Goal: Transaction & Acquisition: Obtain resource

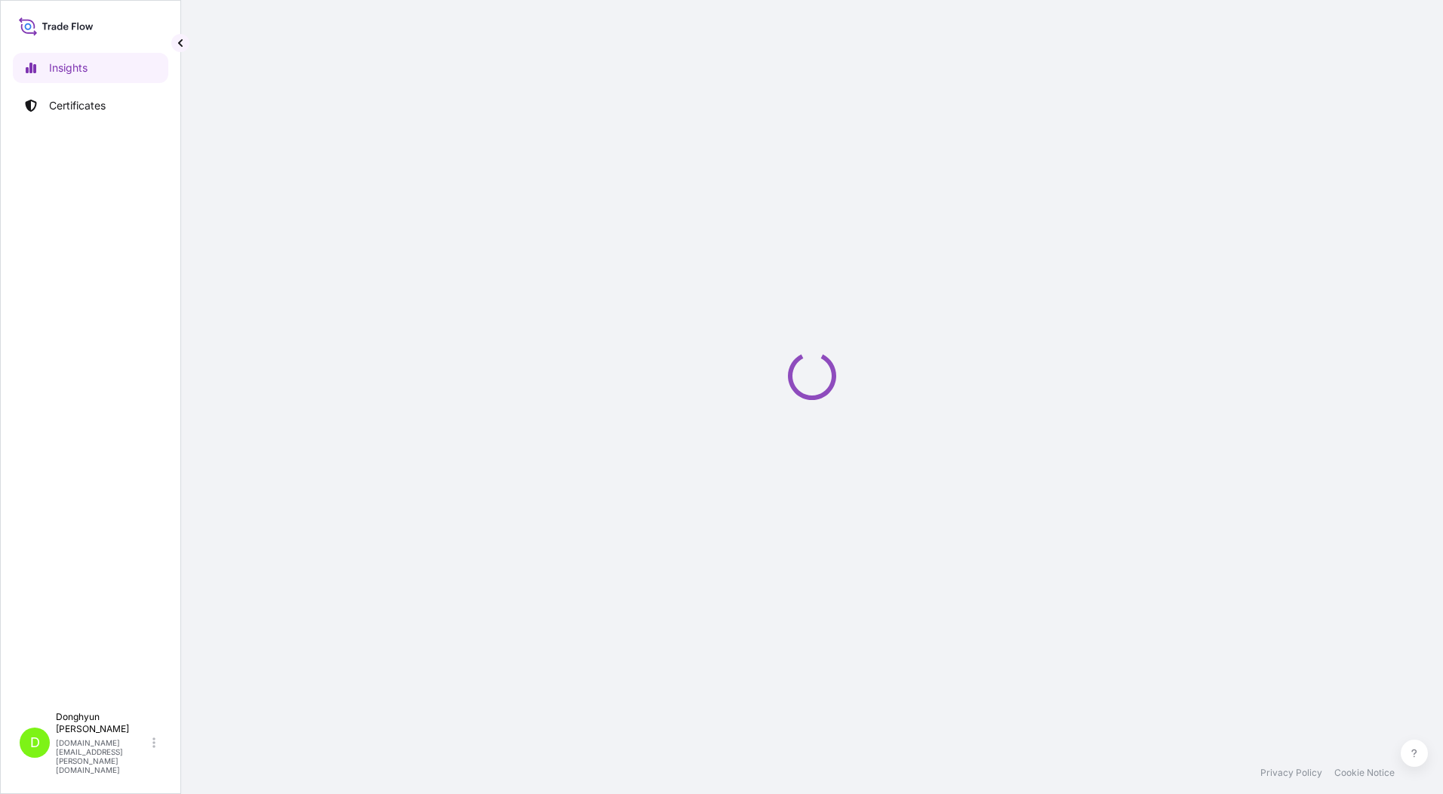
select select "2025"
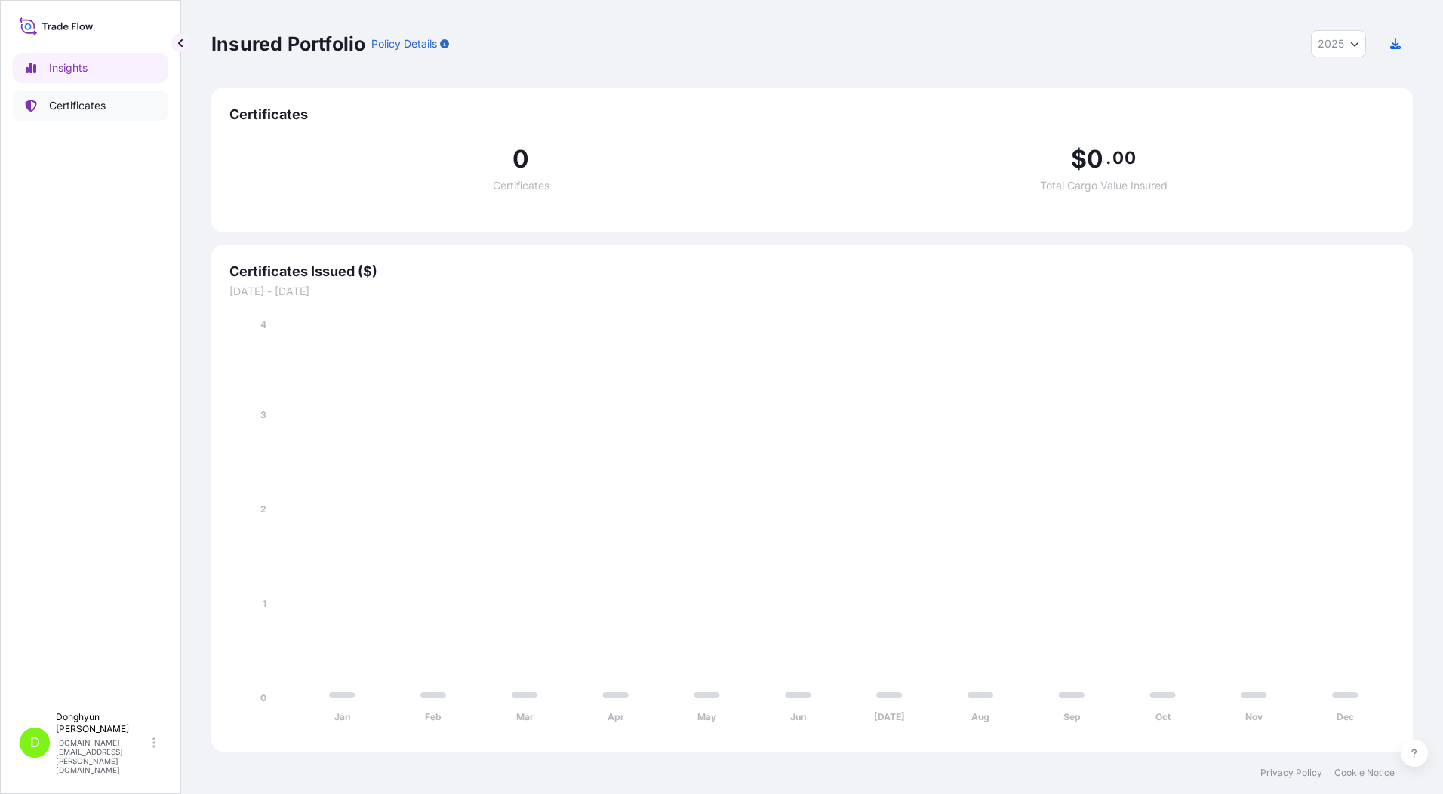
click at [80, 112] on p "Certificates" at bounding box center [77, 105] width 57 height 15
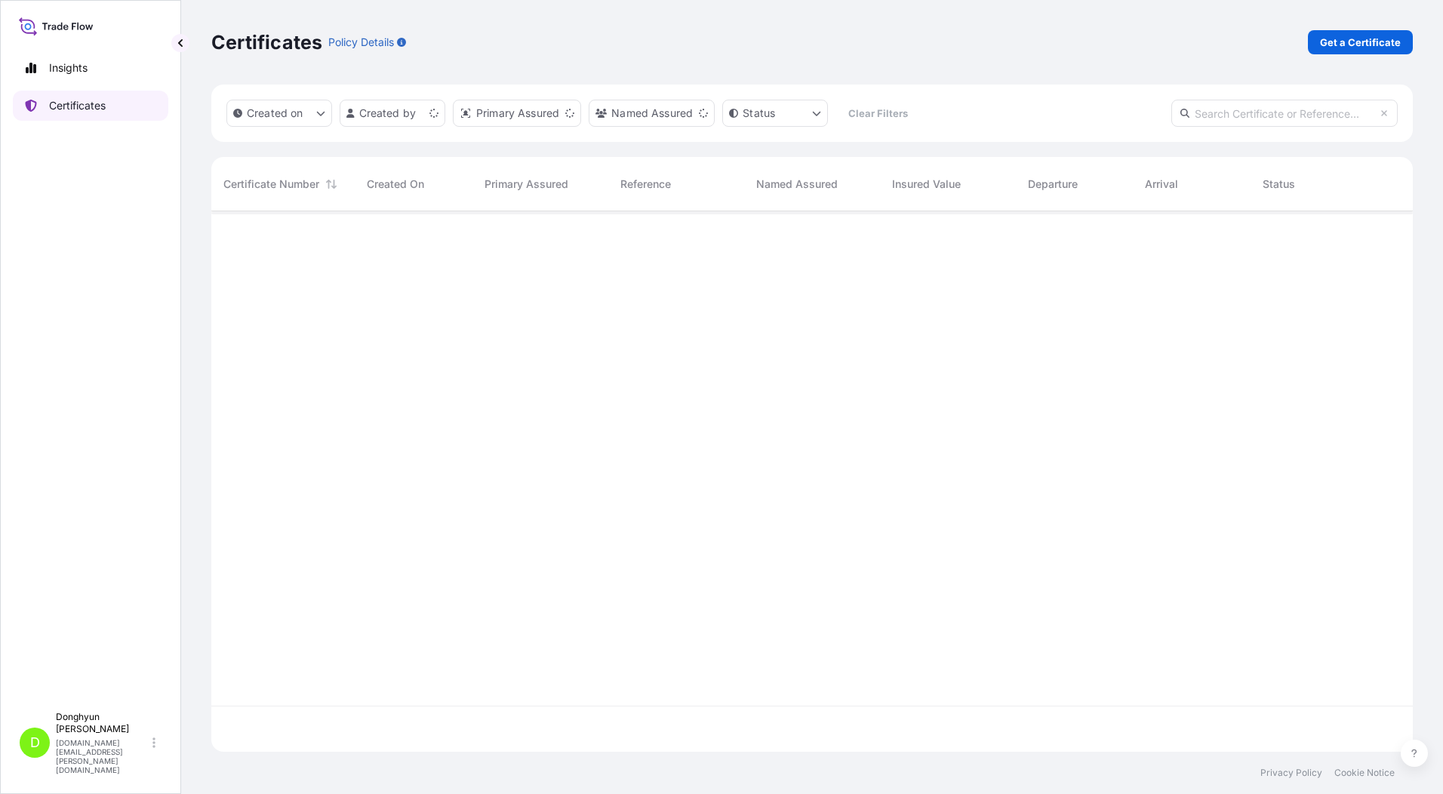
scroll to position [538, 1191]
click at [1324, 42] on p "Get a Certificate" at bounding box center [1360, 42] width 81 height 15
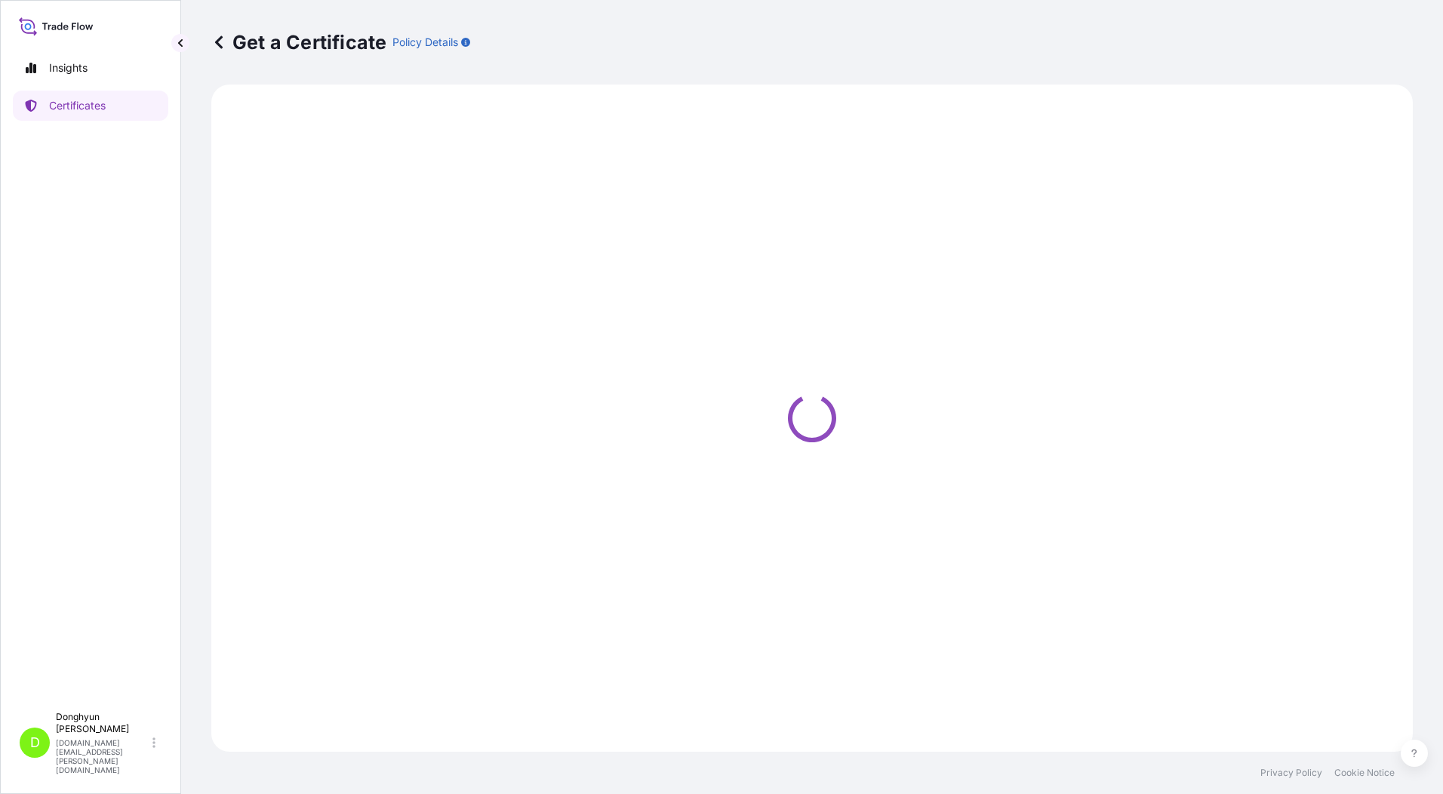
select select "Sea"
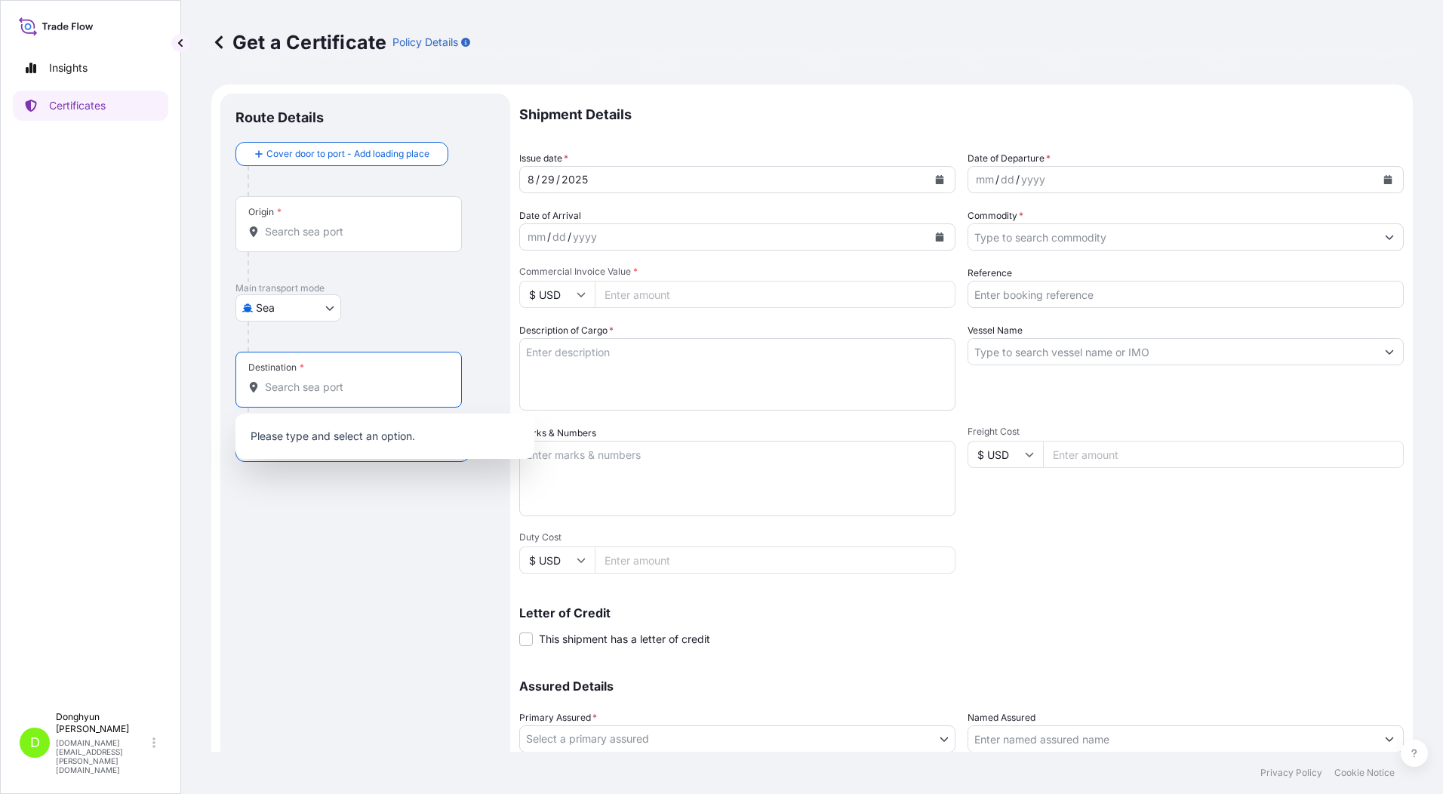
click at [305, 389] on input "Destination *" at bounding box center [354, 387] width 178 height 15
paste input "[GEOGRAPHIC_DATA]"
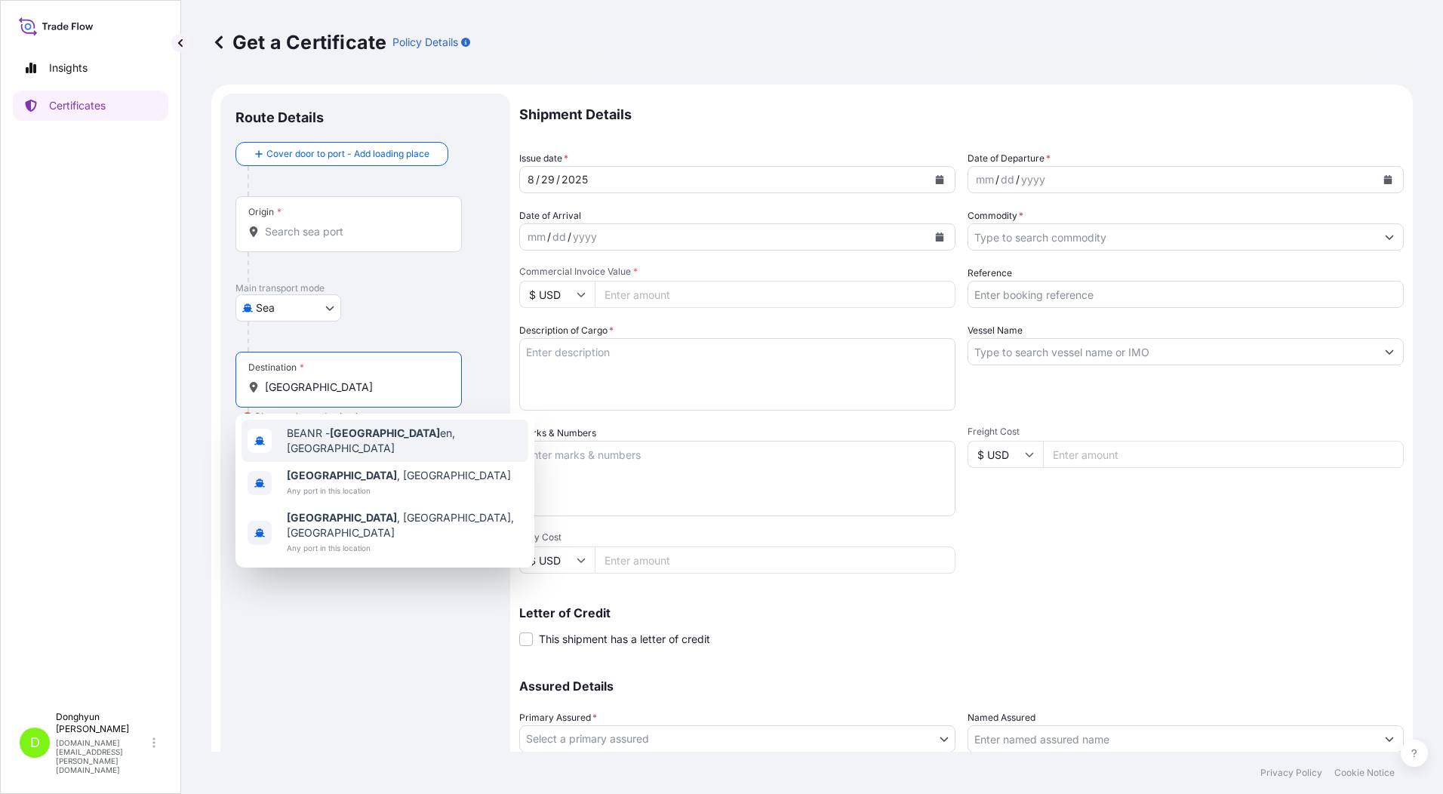
type input "BEANR - [GEOGRAPHIC_DATA], [GEOGRAPHIC_DATA]"
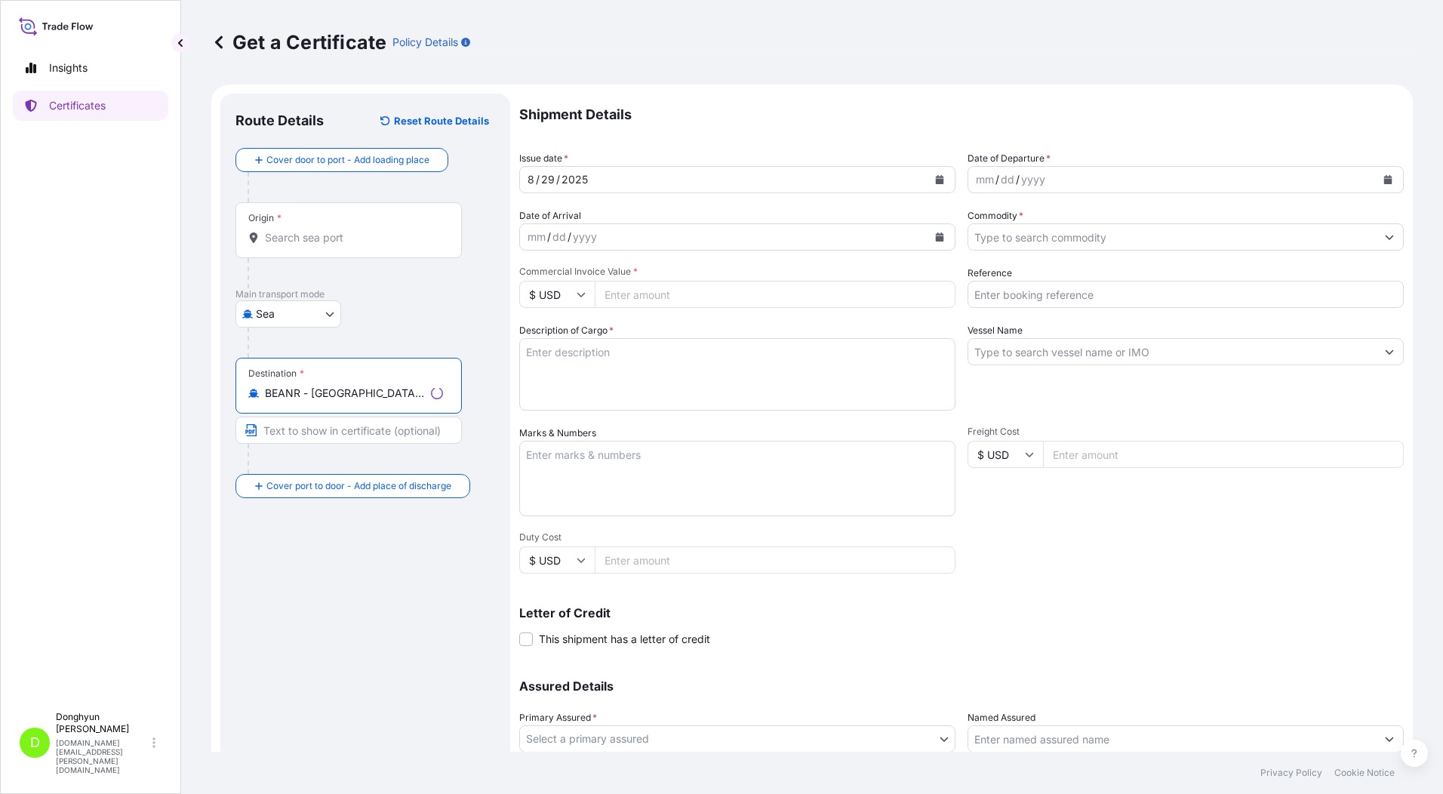
click at [311, 251] on div "Origin *" at bounding box center [349, 230] width 226 height 56
click at [311, 245] on input "Origin *" at bounding box center [354, 237] width 178 height 15
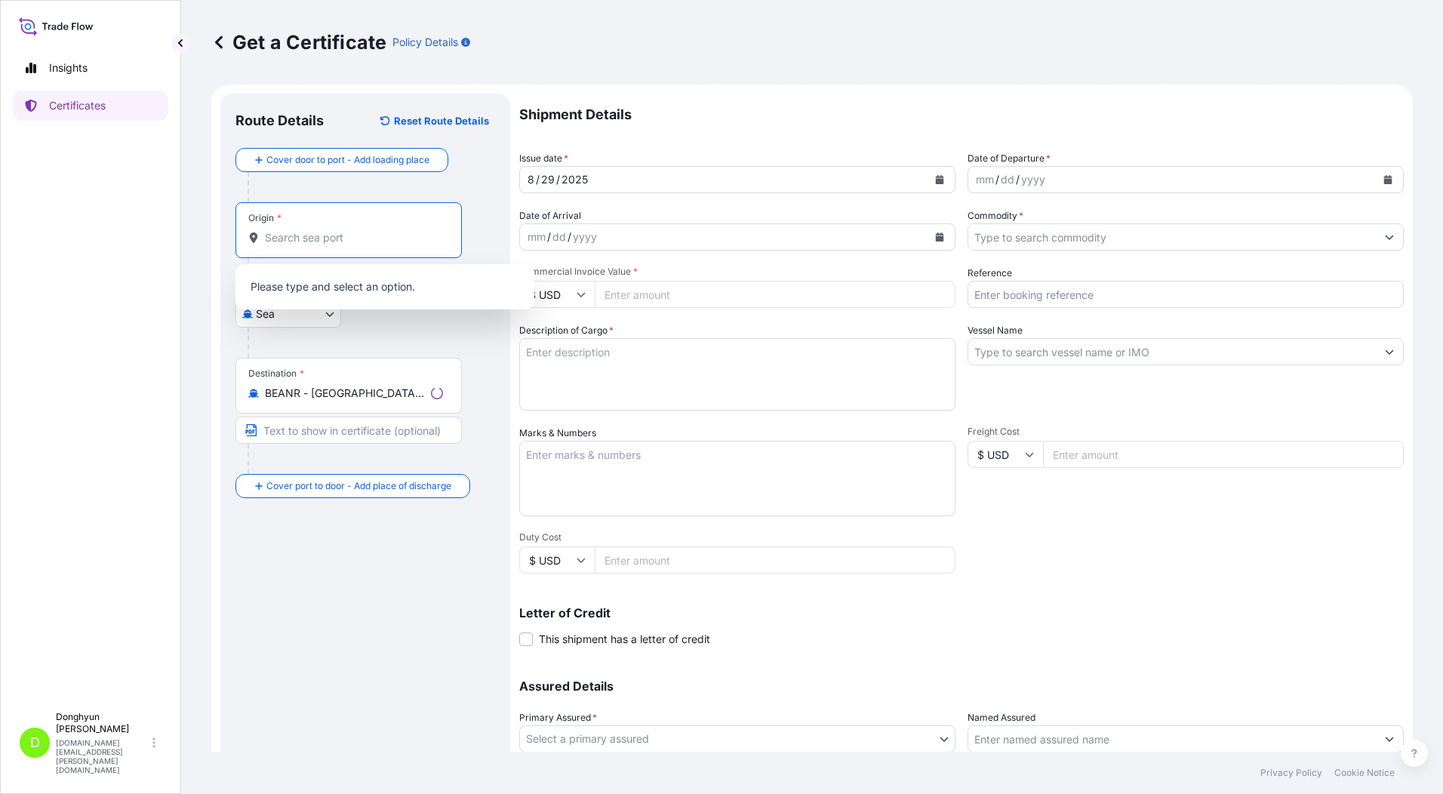
paste input "KWANGYANG"
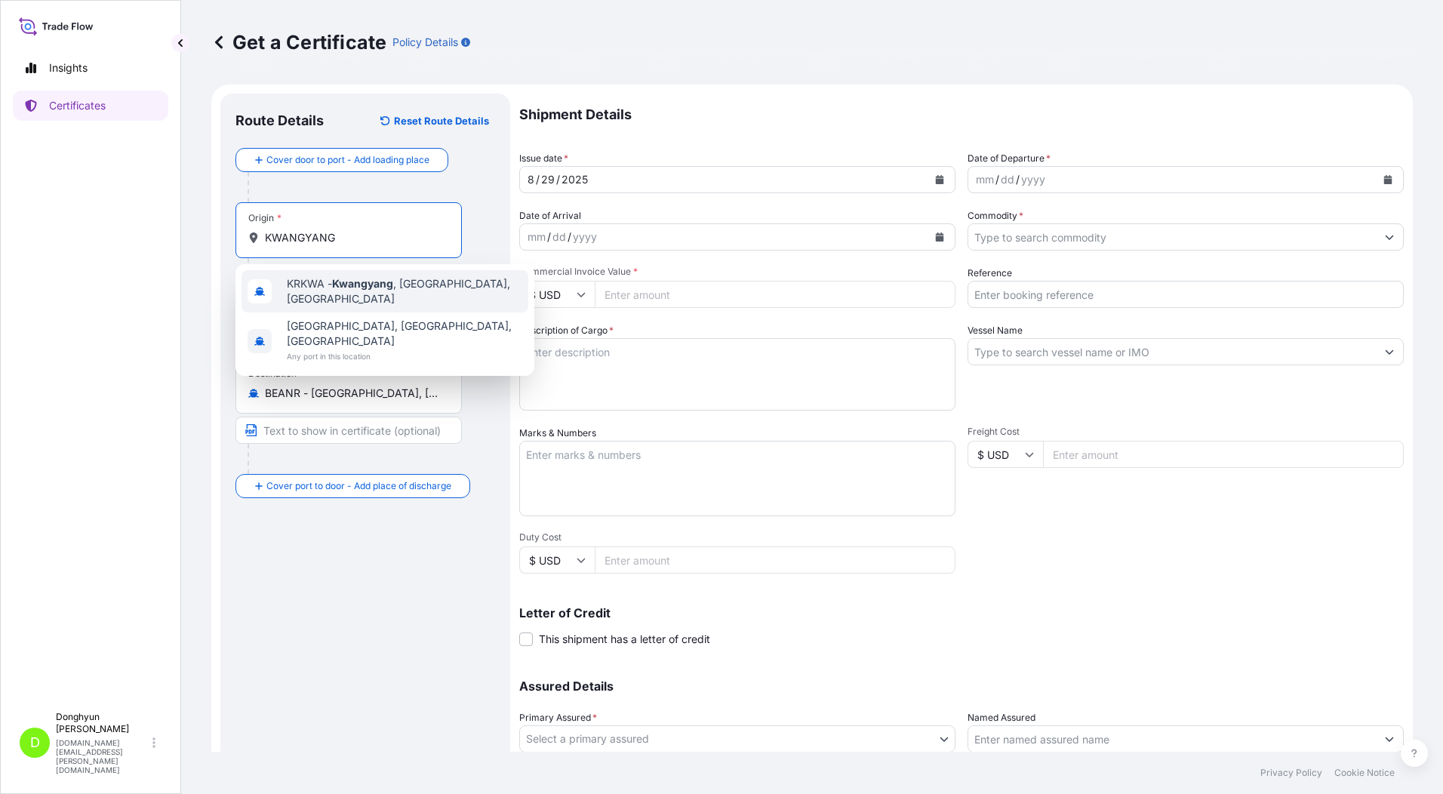
click at [297, 297] on div "KRKWA - [GEOGRAPHIC_DATA] , [GEOGRAPHIC_DATA], [GEOGRAPHIC_DATA]" at bounding box center [385, 291] width 287 height 42
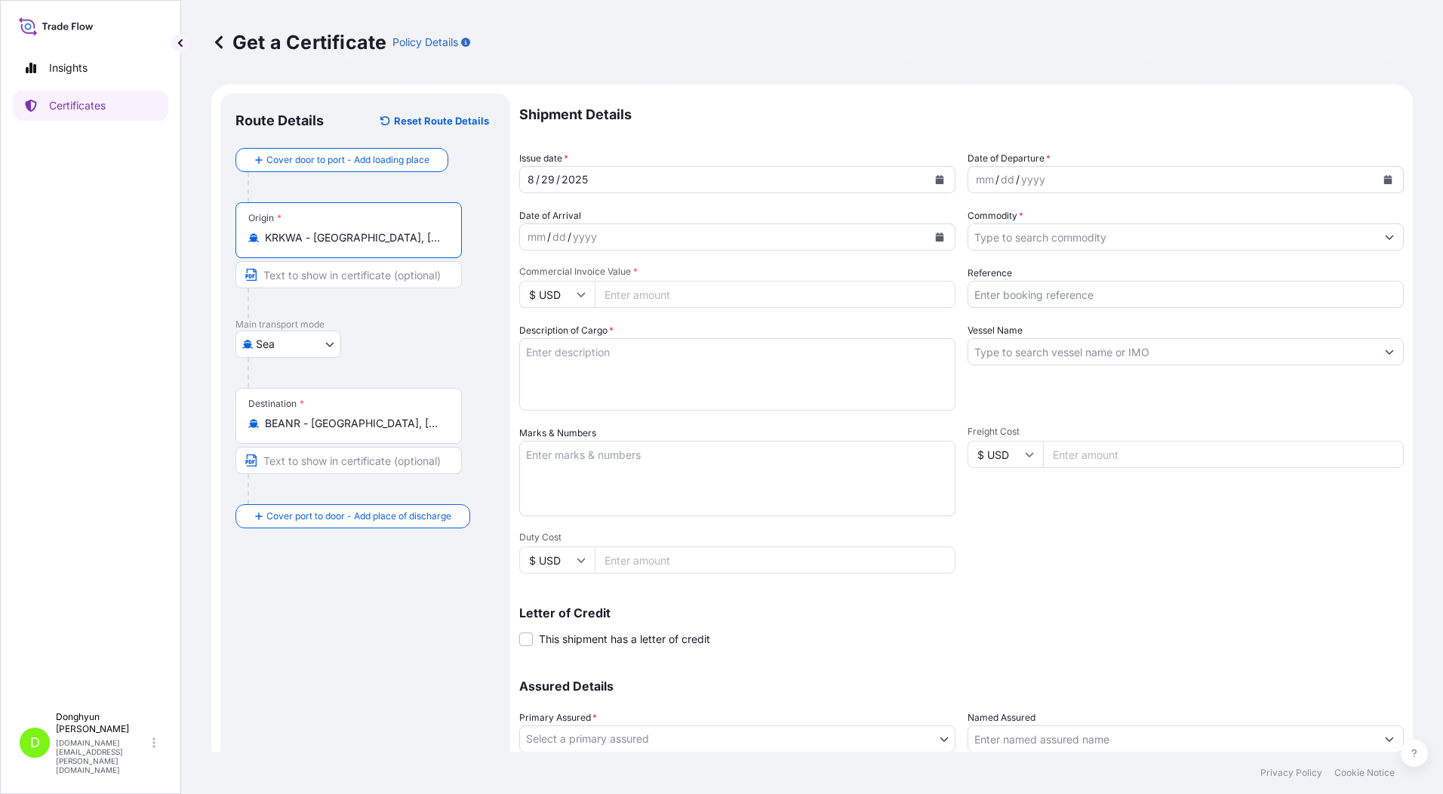
type input "KRKWA - [GEOGRAPHIC_DATA], [GEOGRAPHIC_DATA], [GEOGRAPHIC_DATA]"
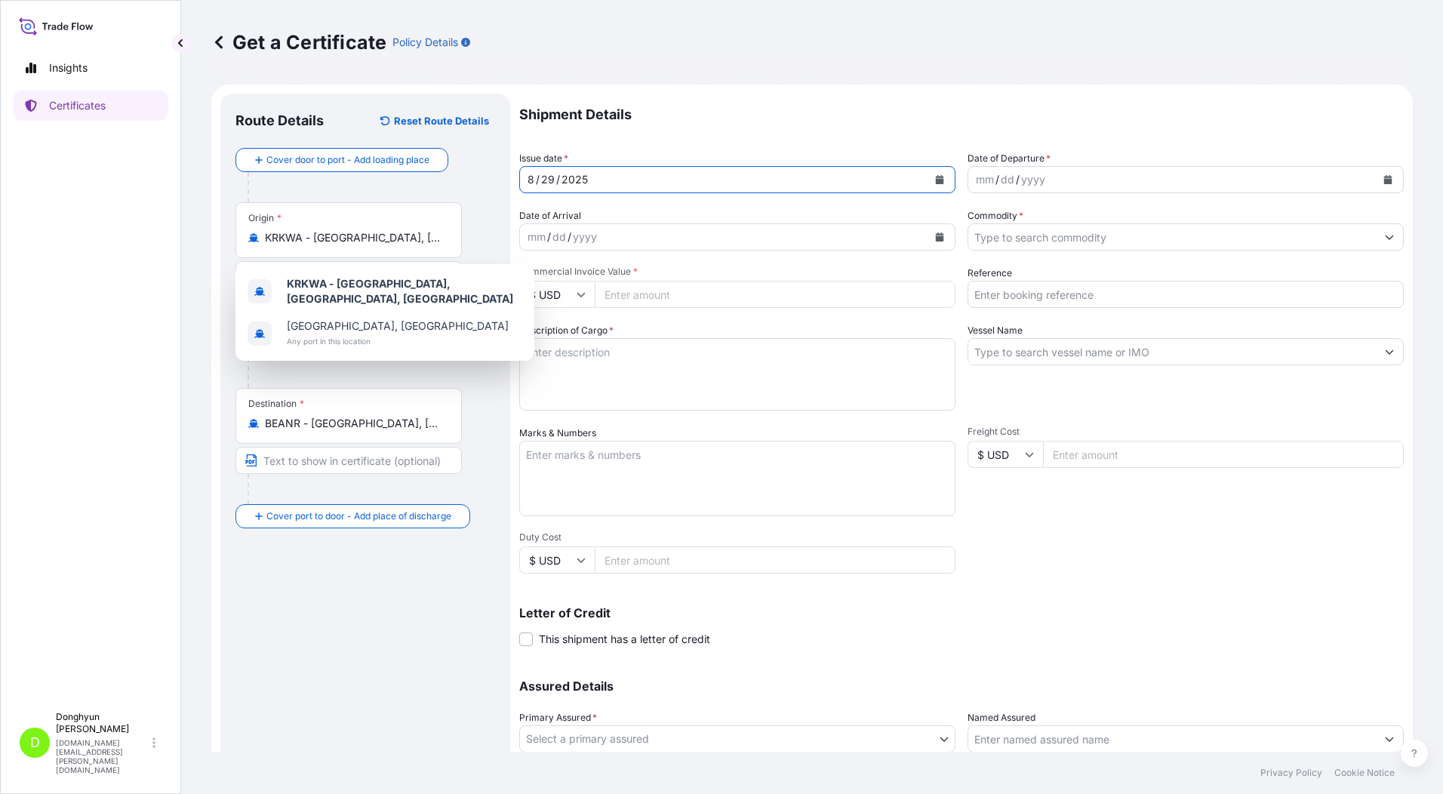
click at [928, 187] on button "Calendar" at bounding box center [940, 180] width 24 height 24
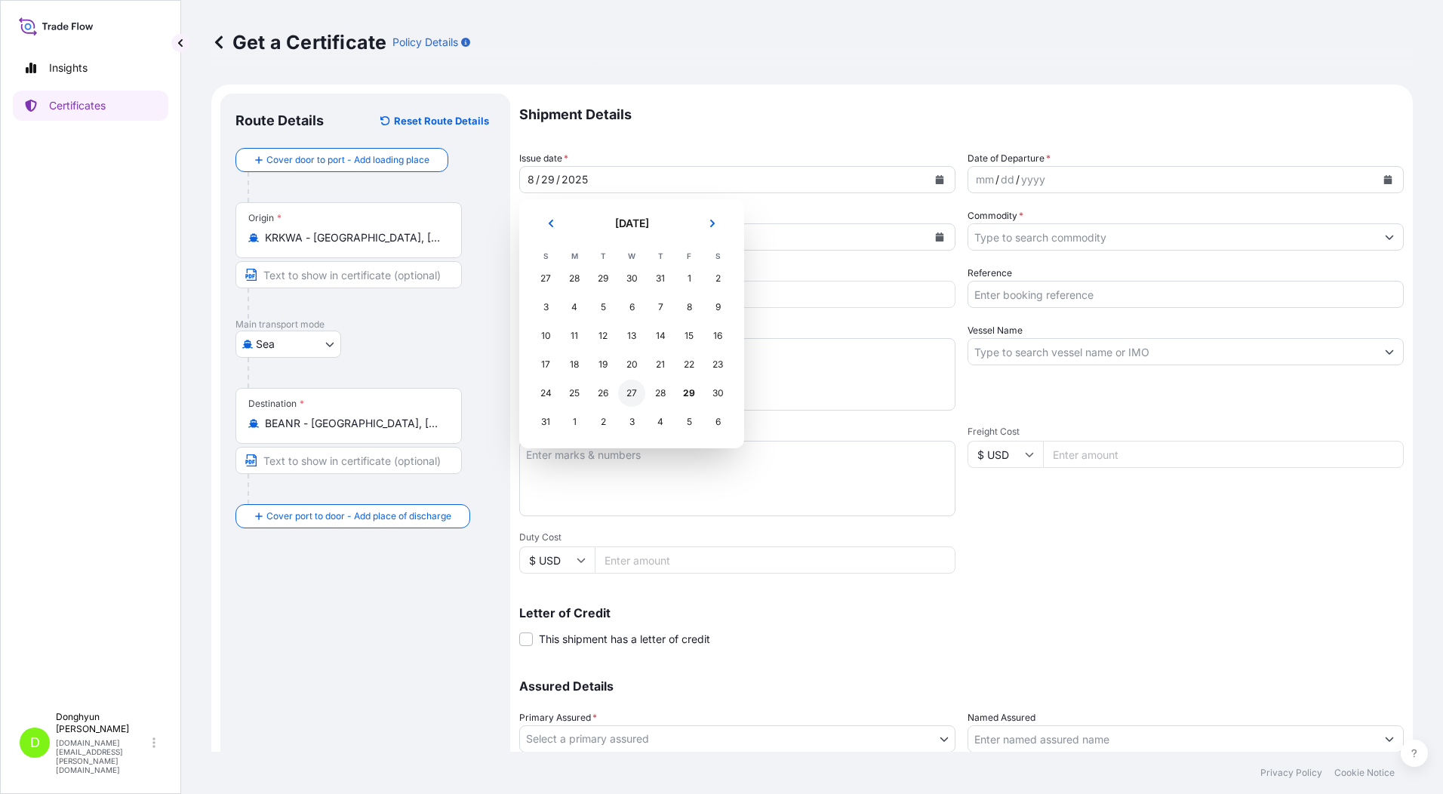
click at [631, 393] on div "27" at bounding box center [631, 393] width 27 height 27
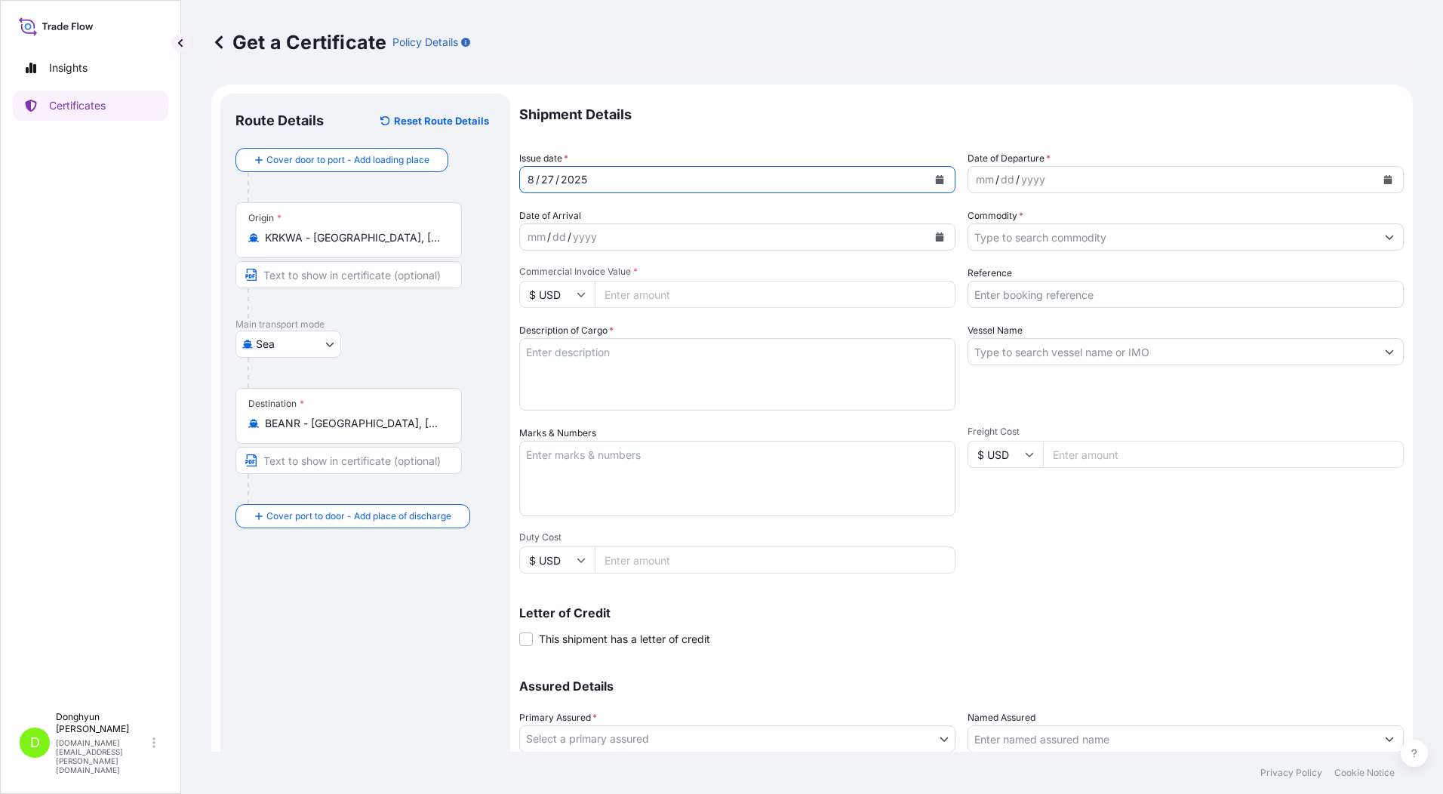
click at [1382, 180] on button "Calendar" at bounding box center [1388, 180] width 24 height 24
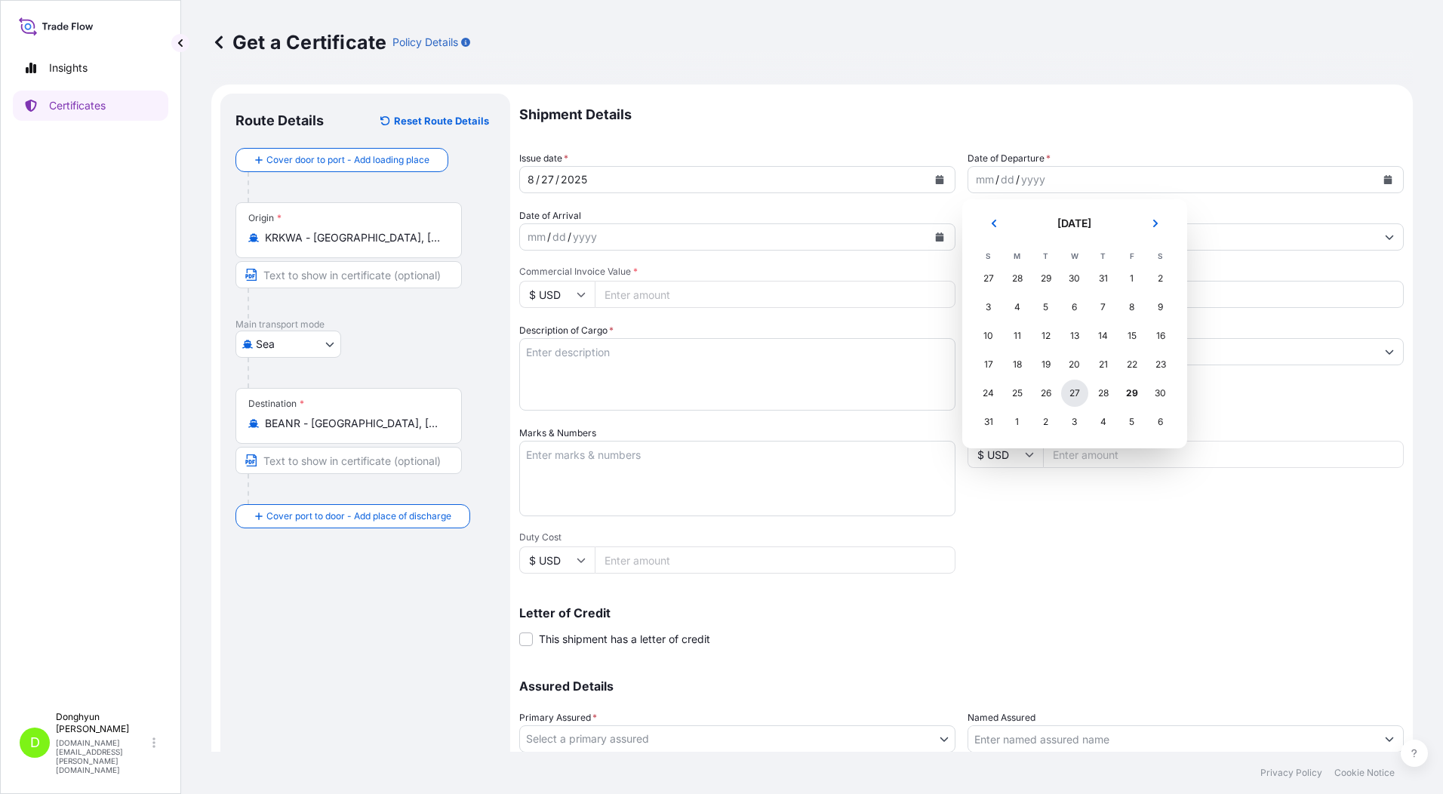
click at [1073, 390] on div "27" at bounding box center [1074, 393] width 27 height 27
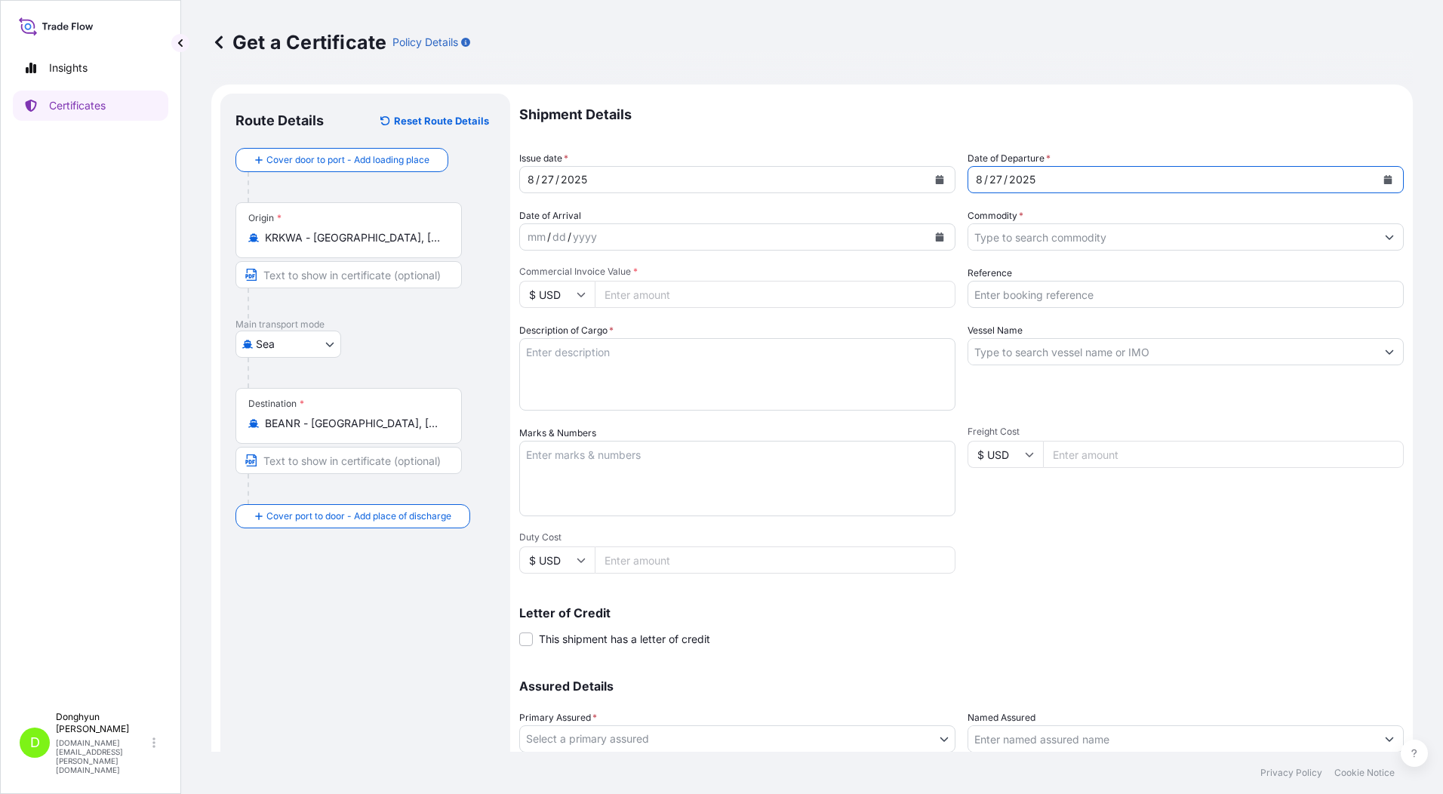
click at [1021, 239] on input "Commodity *" at bounding box center [1173, 236] width 408 height 27
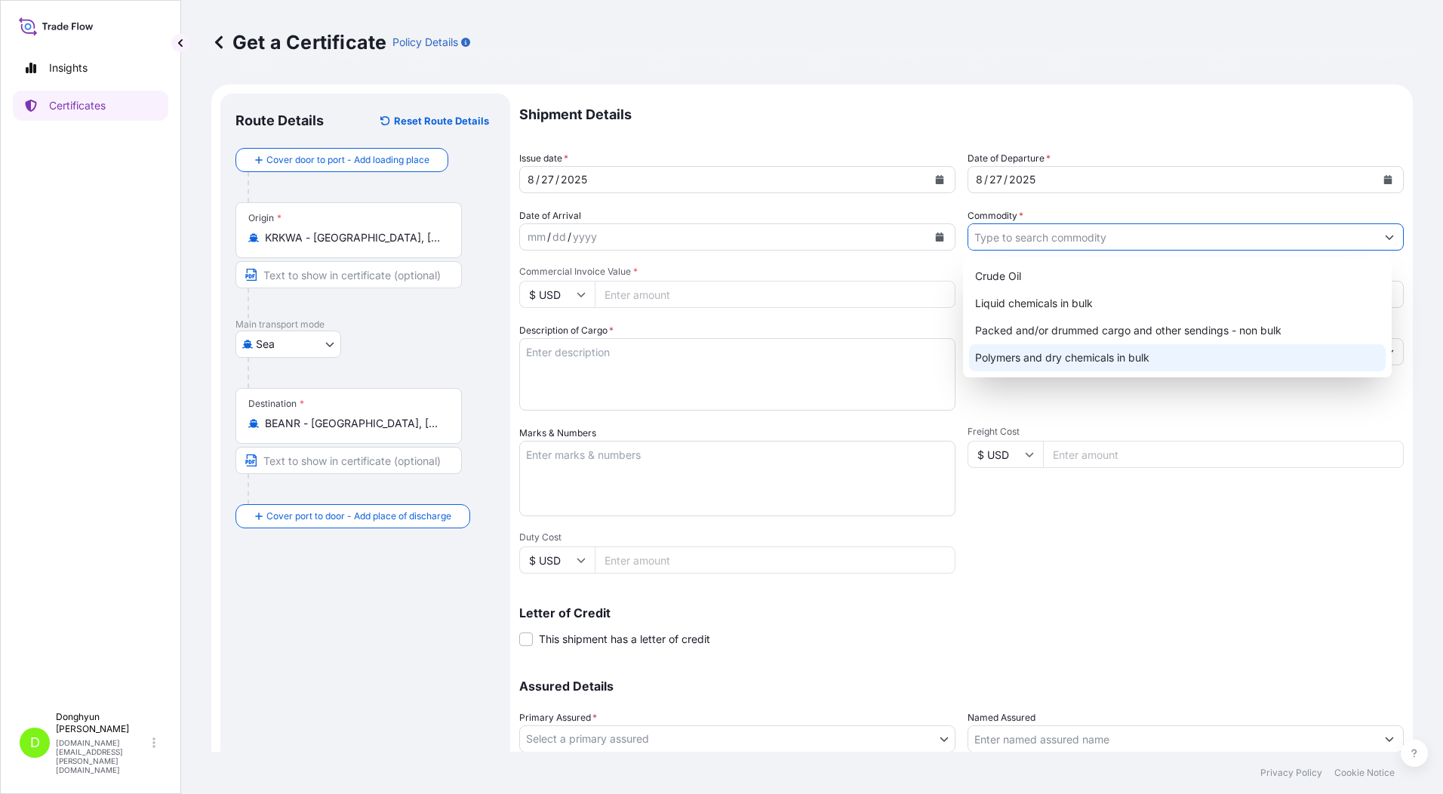
click at [1015, 353] on div "Polymers and dry chemicals in bulk" at bounding box center [1177, 357] width 417 height 27
type input "Polymers and dry chemicals in bulk"
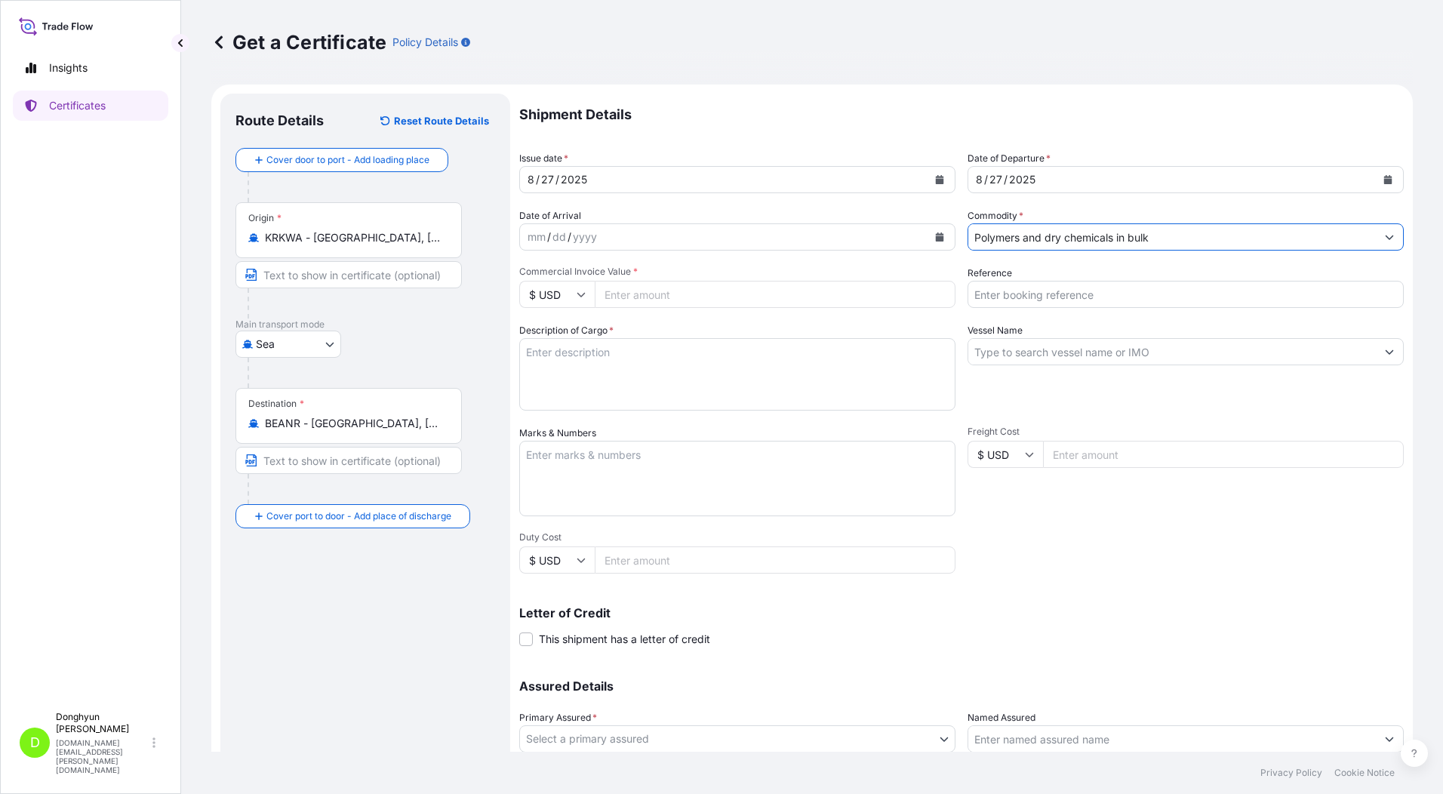
click at [641, 300] on input "Commercial Invoice Value *" at bounding box center [775, 294] width 361 height 27
click at [1070, 293] on input "Reference" at bounding box center [1186, 294] width 436 height 27
paste input "8800130022"
type input "8800130022"
click at [698, 353] on textarea "Description of Cargo *" at bounding box center [737, 374] width 436 height 72
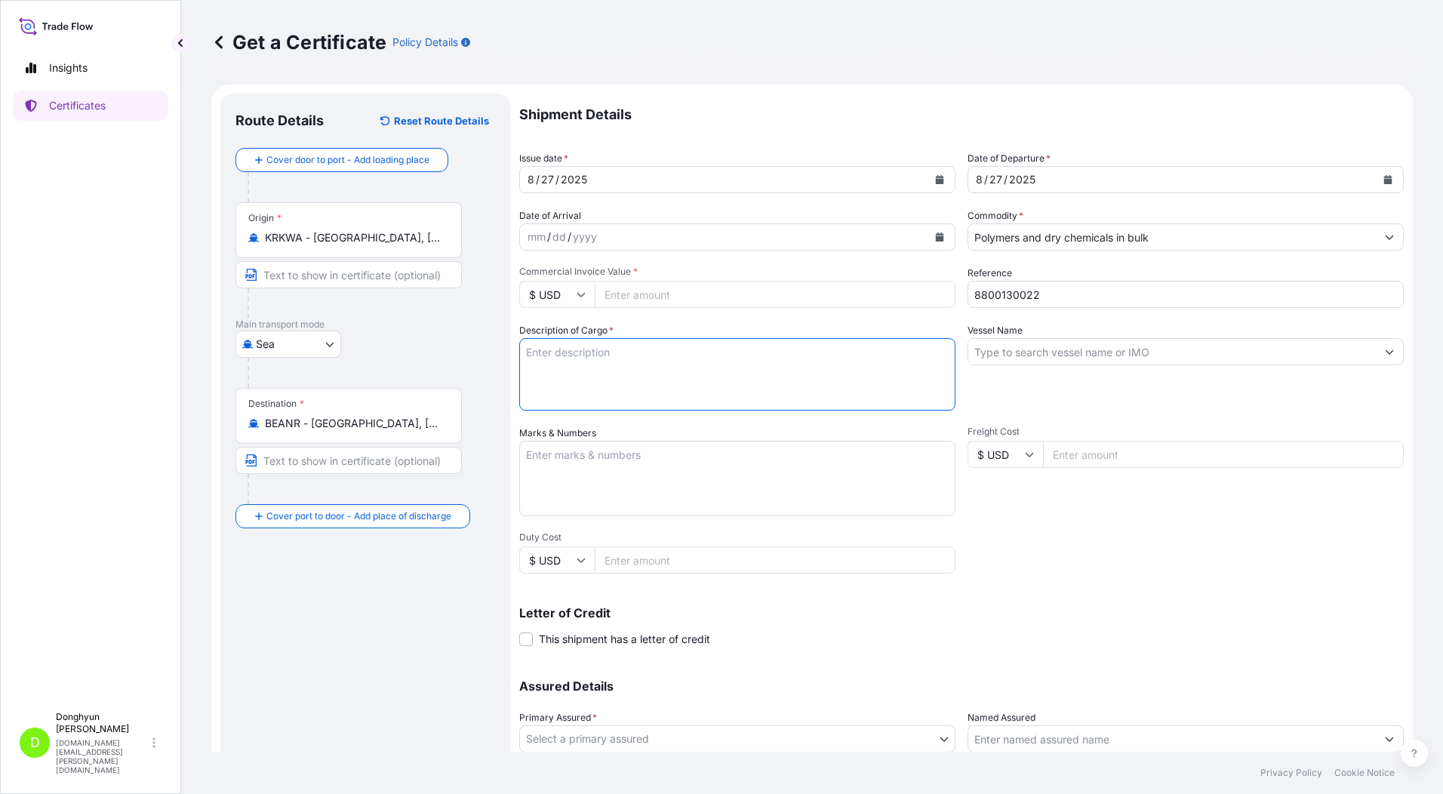
click at [1052, 353] on input "Vessel Name" at bounding box center [1173, 351] width 408 height 27
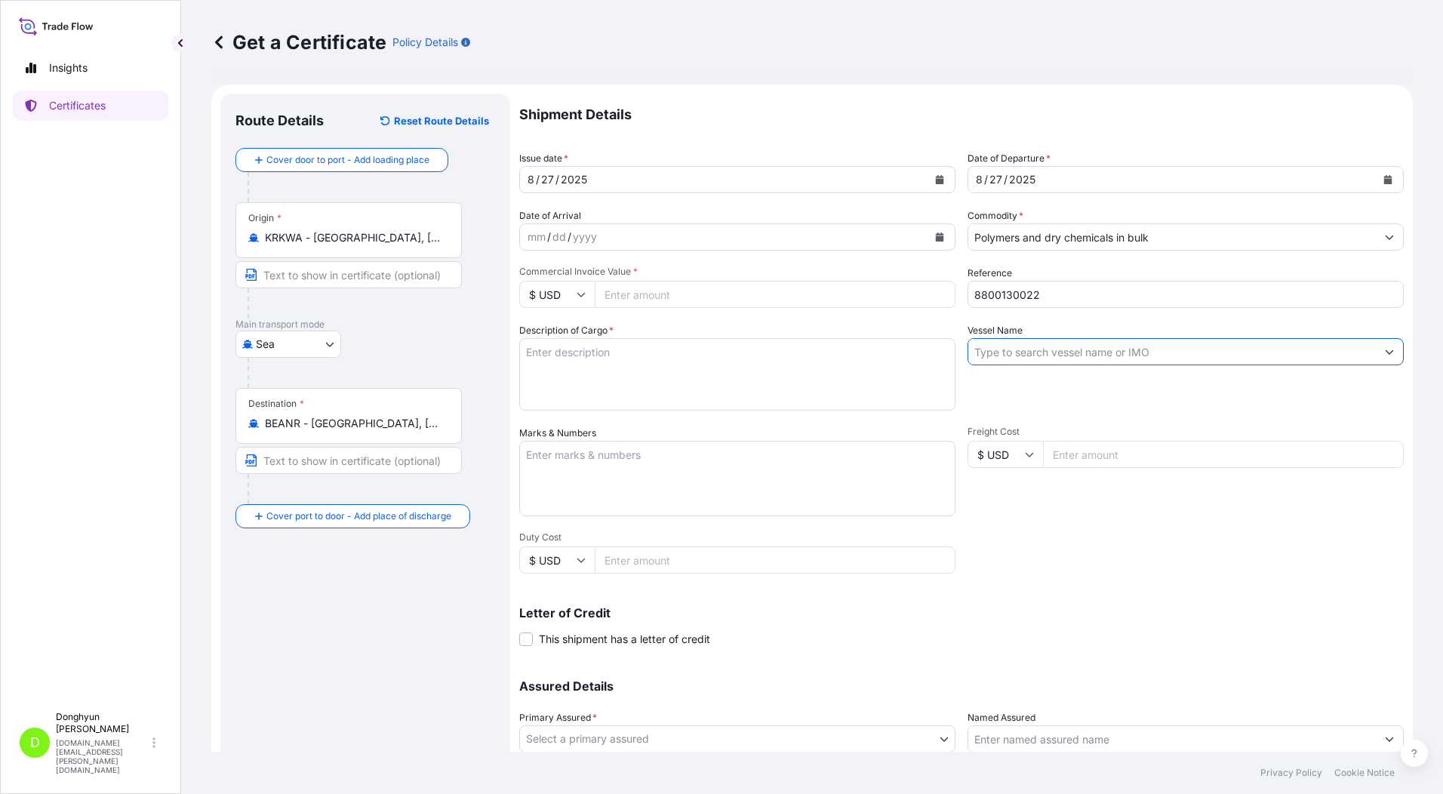
paste input "HMM EMERALD"
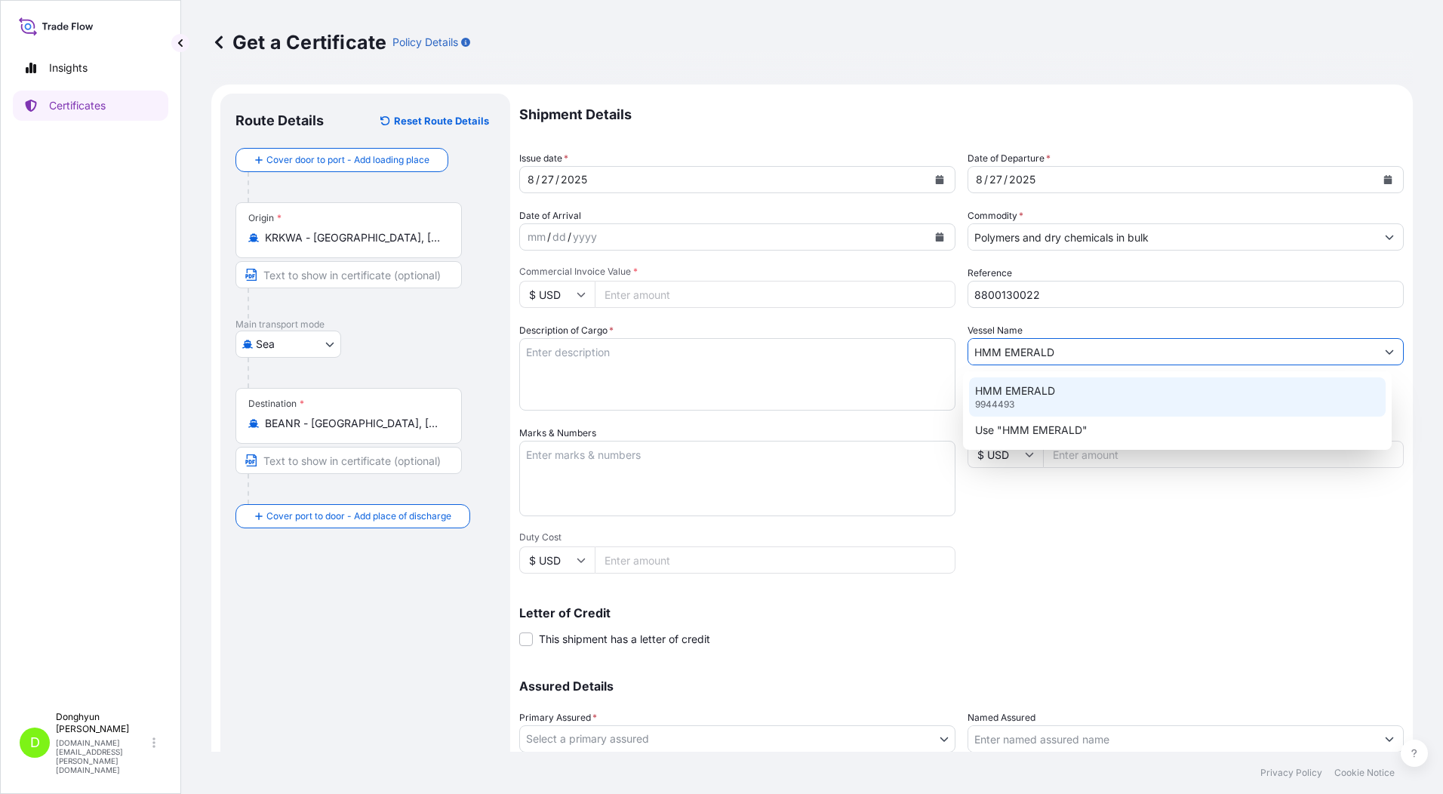
click at [1031, 398] on p "HMM EMERALD" at bounding box center [1015, 391] width 80 height 15
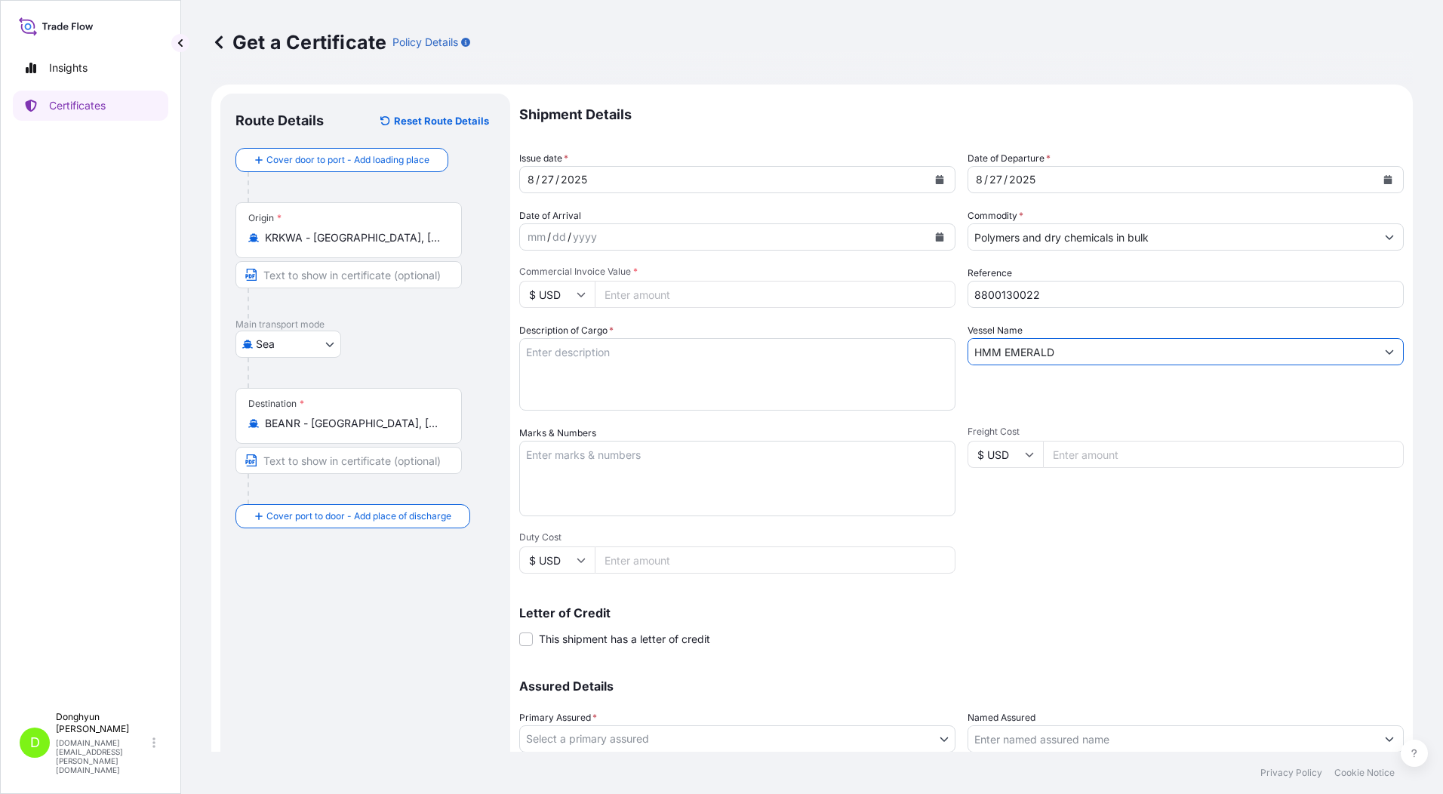
type input "HMM EMERALD"
click at [627, 368] on textarea "Description of Cargo *" at bounding box center [737, 374] width 436 height 72
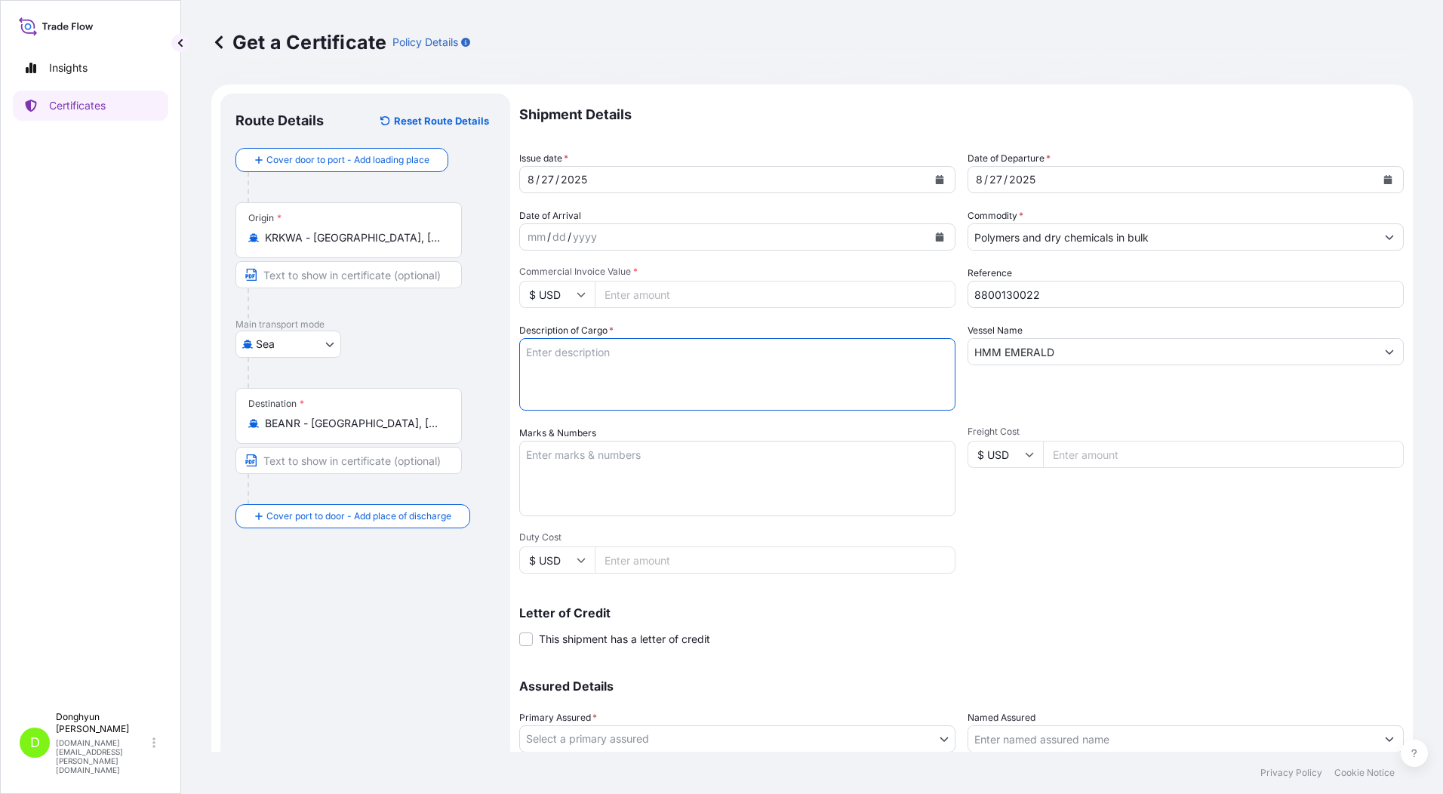
click at [599, 358] on textarea "Description of Cargo *" at bounding box center [737, 374] width 436 height 72
paste textarea "HPP MF650Y PWD BT (PMC) PO 4405979568"
type textarea "HPP MF650Y PWD BT (PMC) PO 4405979568"
click at [1028, 515] on div "Freight Cost $ USD" at bounding box center [1186, 471] width 436 height 91
click at [643, 555] on input "Duty Cost" at bounding box center [775, 560] width 361 height 27
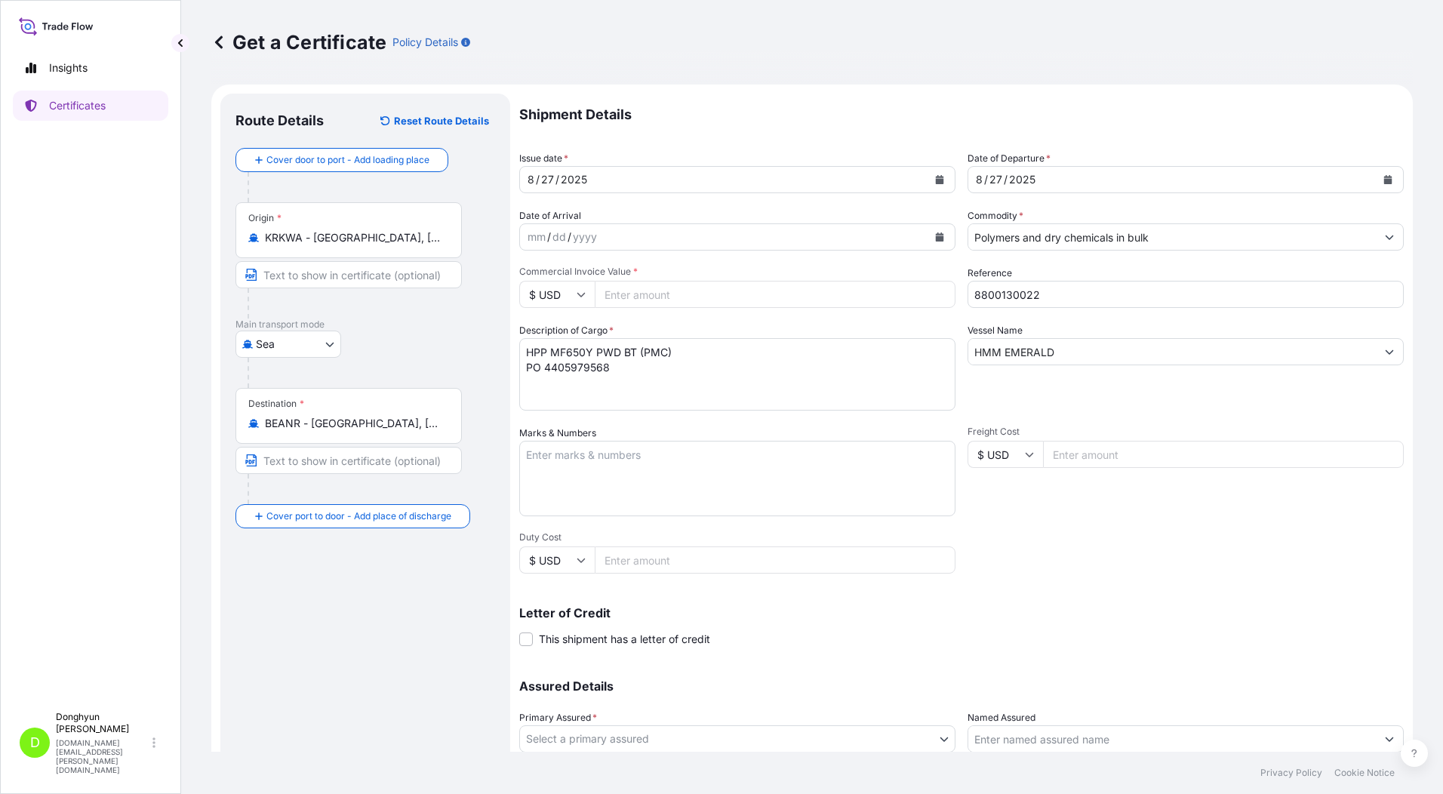
click at [623, 288] on input "Commercial Invoice Value *" at bounding box center [775, 294] width 361 height 27
paste input "426763.26"
type input "426763.26"
click at [784, 160] on div "Issue date * [DATE]" at bounding box center [737, 172] width 436 height 42
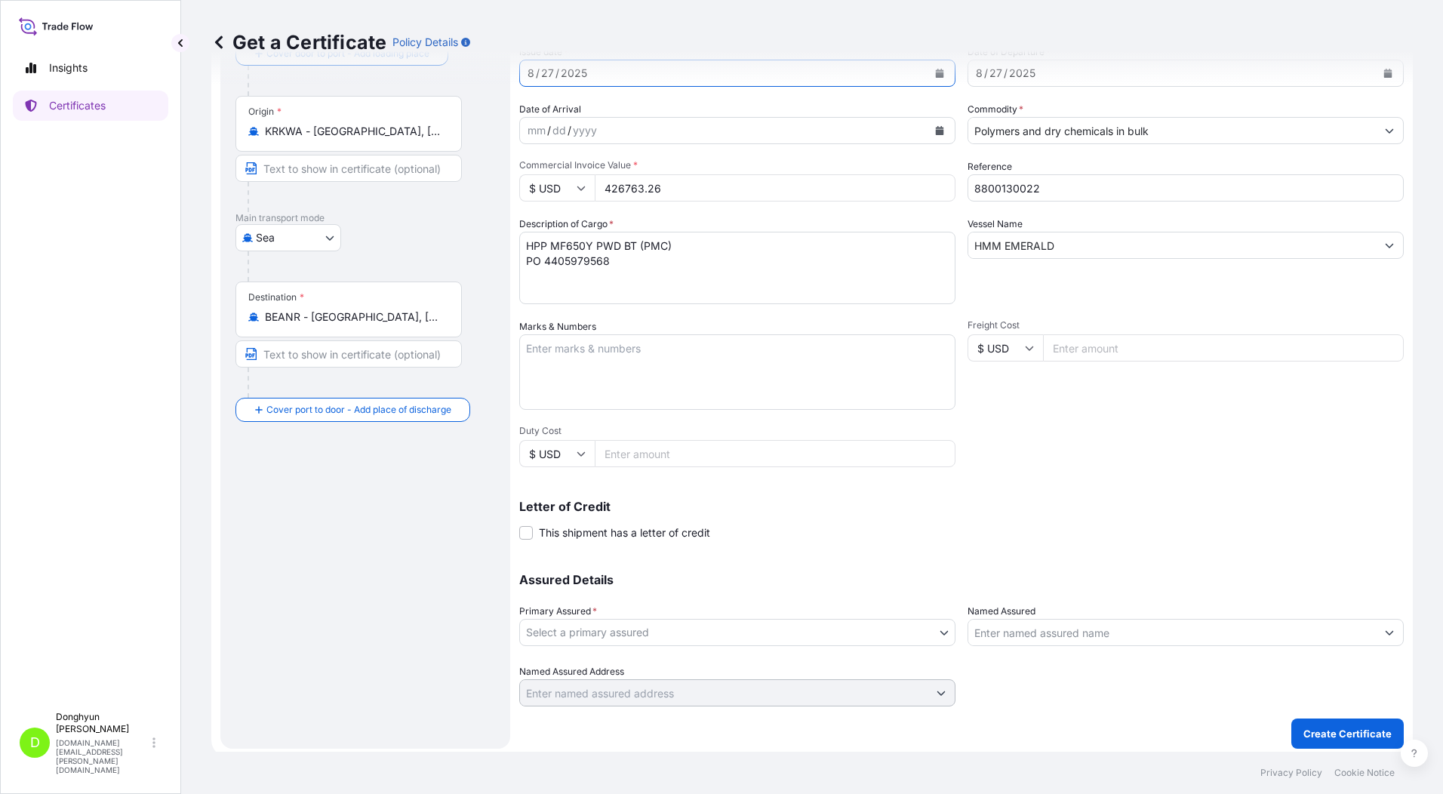
scroll to position [112, 0]
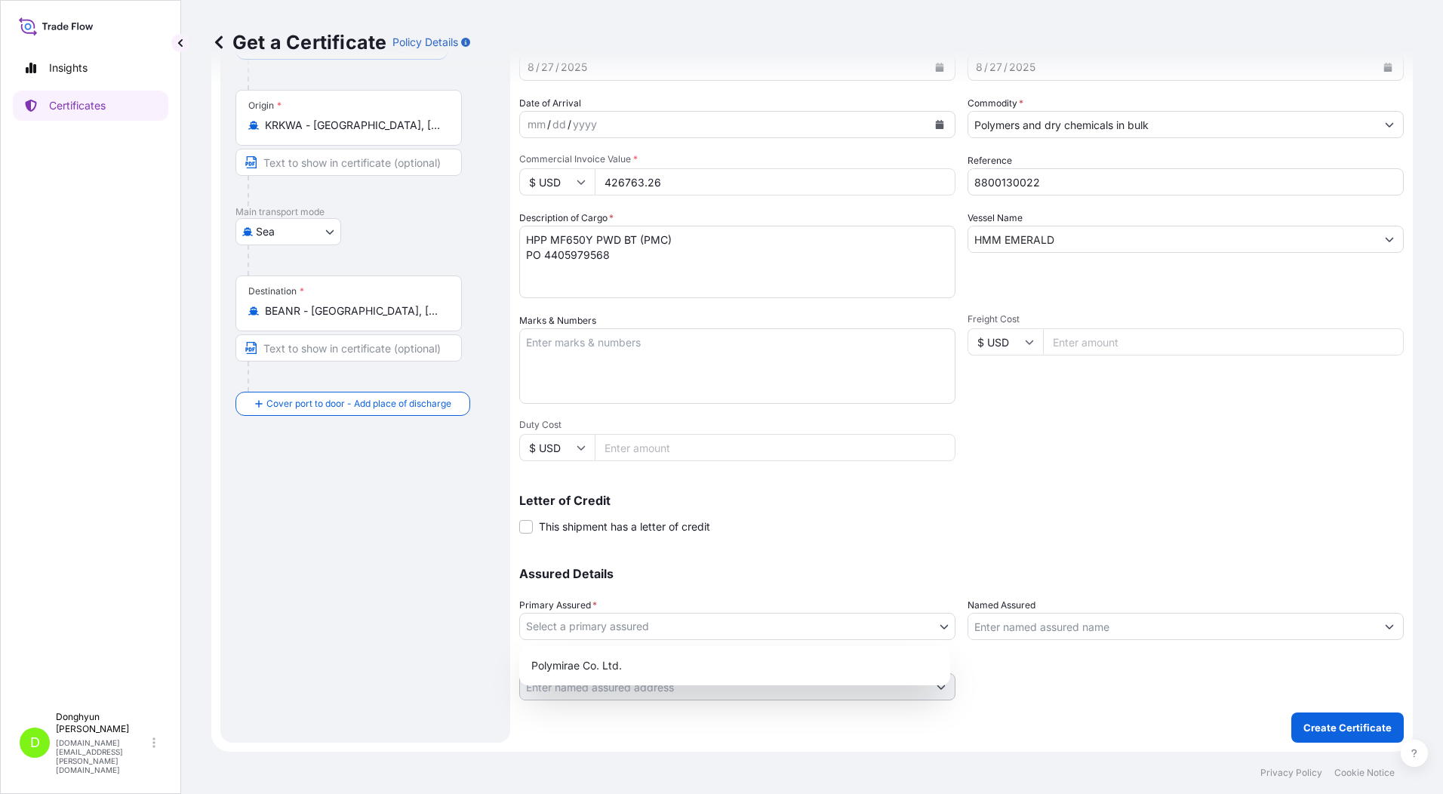
click at [754, 623] on body "Insights Certificates D [PERSON_NAME] [DOMAIN_NAME][EMAIL_ADDRESS][PERSON_NAME]…" at bounding box center [721, 397] width 1443 height 794
click at [749, 628] on body "Insights Certificates D [PERSON_NAME] [DOMAIN_NAME][EMAIL_ADDRESS][PERSON_NAME]…" at bounding box center [721, 397] width 1443 height 794
click at [728, 665] on div "Polymirae Co. Ltd." at bounding box center [734, 665] width 419 height 27
select select "32021"
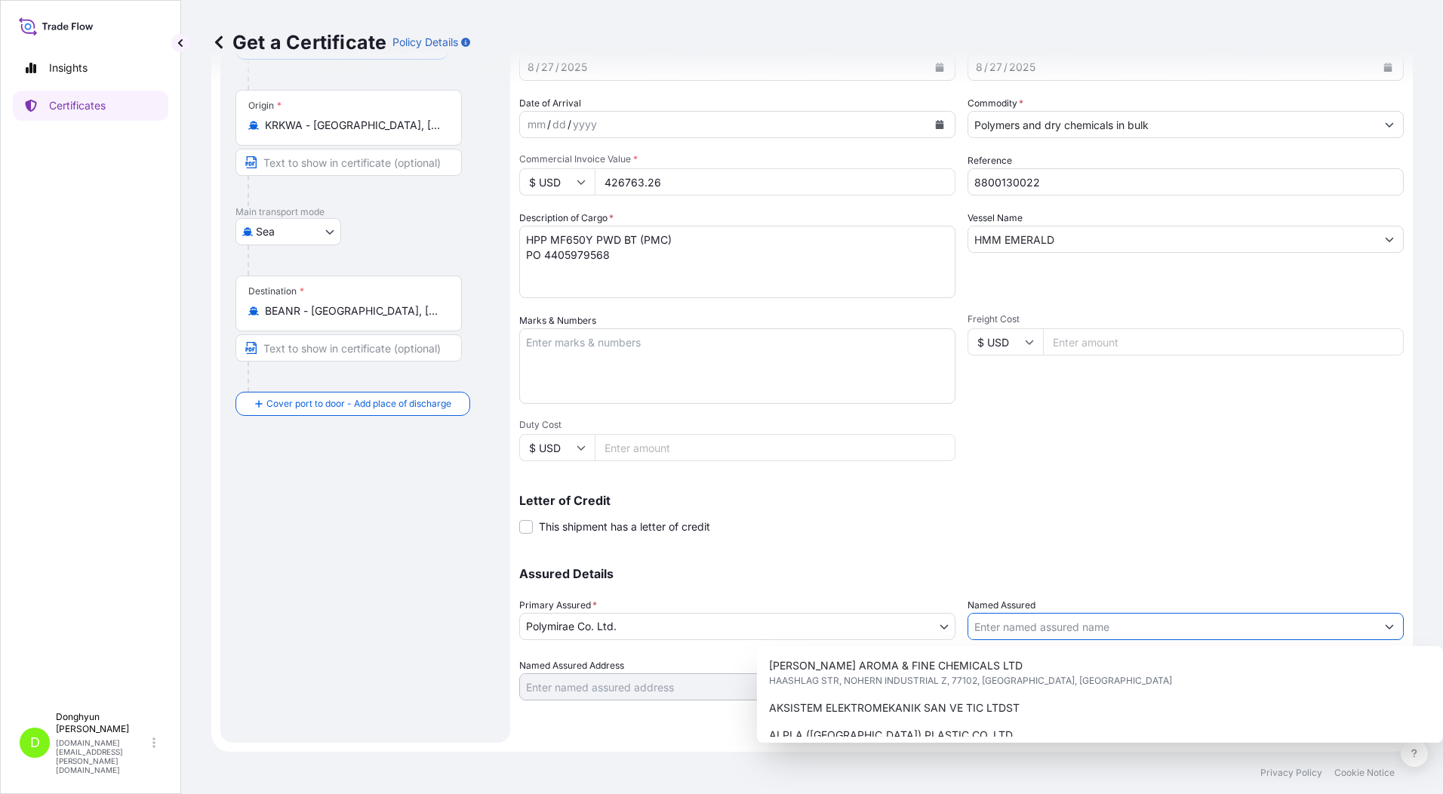
click at [1013, 635] on input "Named Assured" at bounding box center [1173, 626] width 408 height 27
click at [963, 516] on div "Letter of Credit This shipment has a letter of credit Letter of credit * Letter…" at bounding box center [961, 514] width 885 height 40
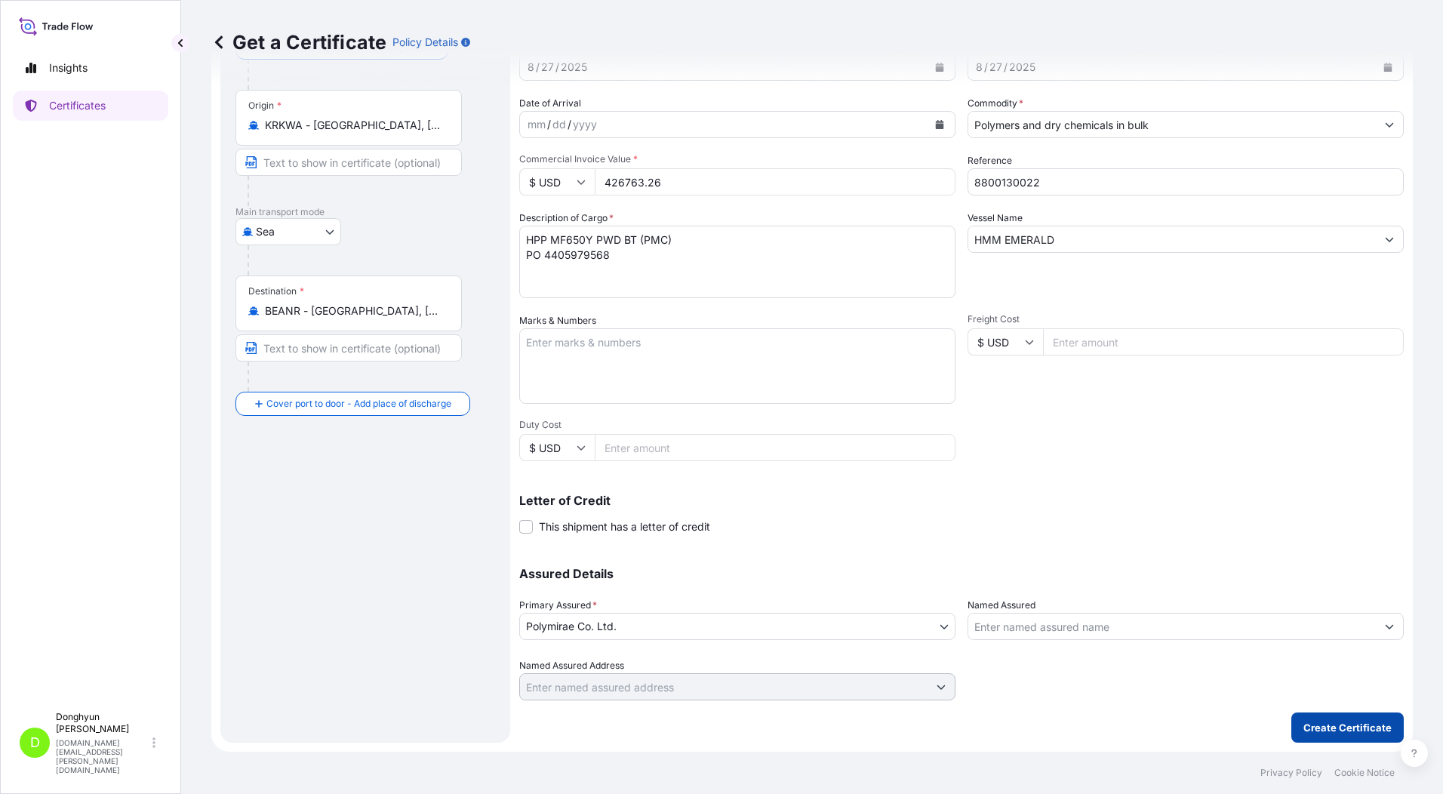
click at [1326, 736] on button "Create Certificate" at bounding box center [1348, 728] width 112 height 30
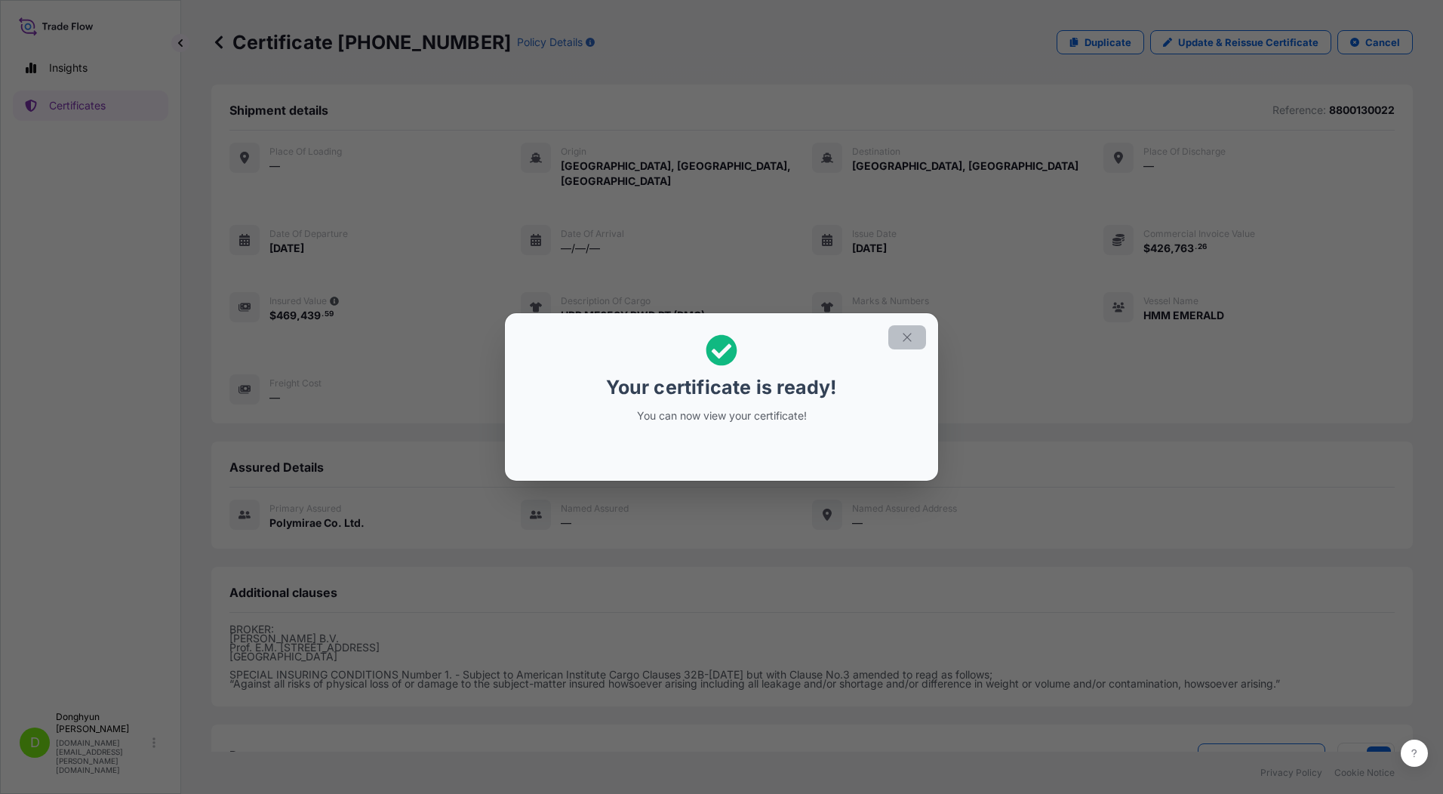
click at [905, 339] on icon "button" at bounding box center [908, 338] width 14 height 14
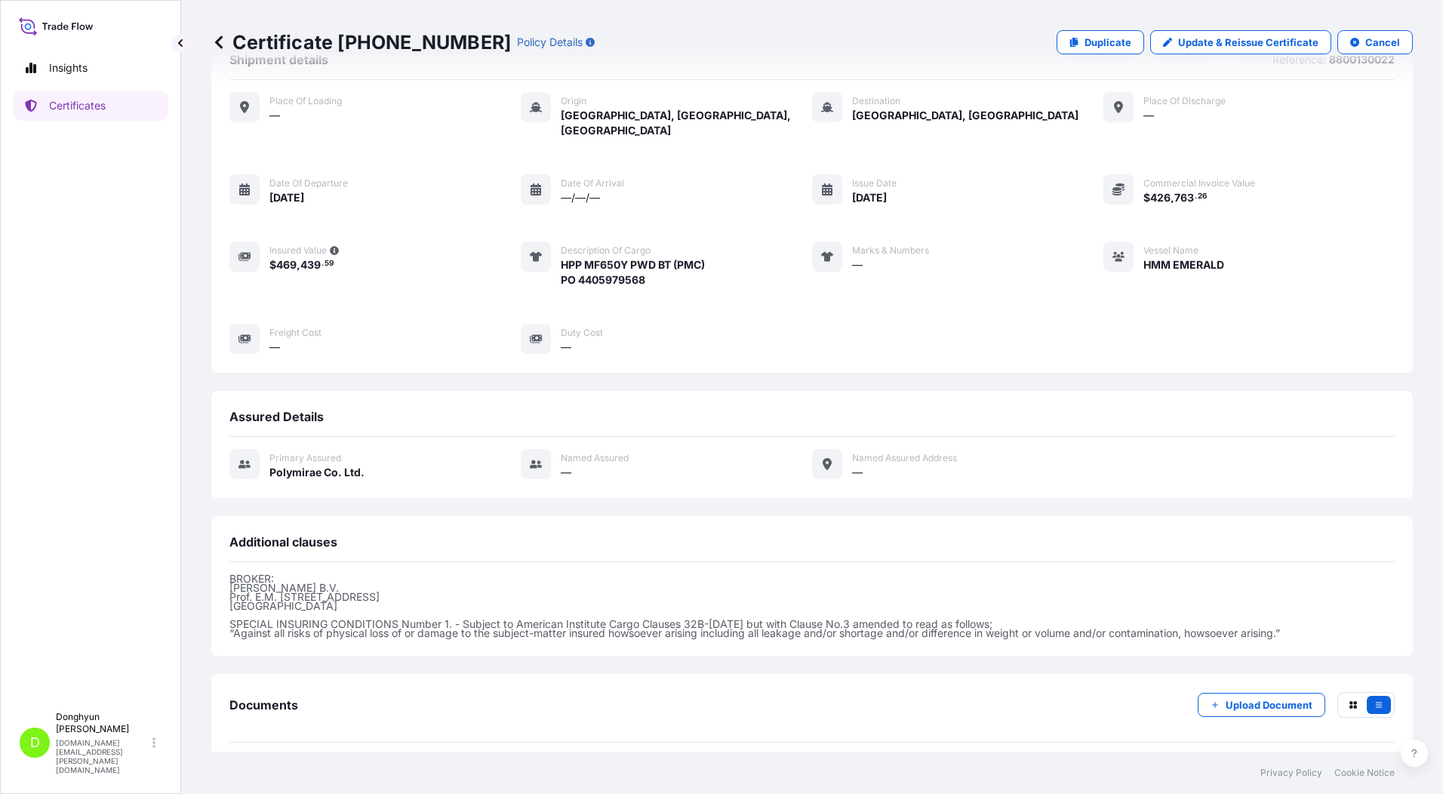
scroll to position [99, 0]
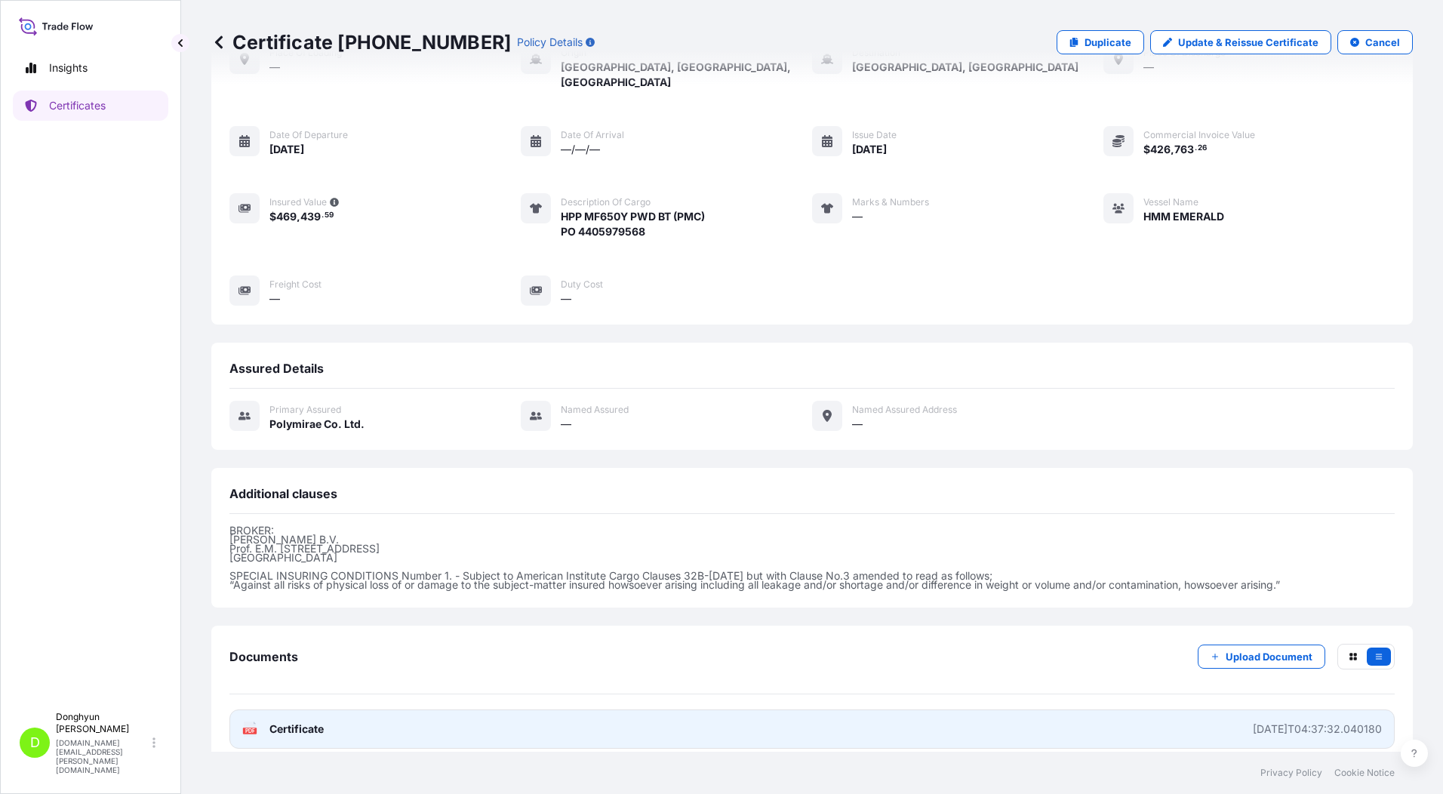
click at [287, 722] on span "Certificate" at bounding box center [297, 729] width 54 height 15
